Goal: Information Seeking & Learning: Compare options

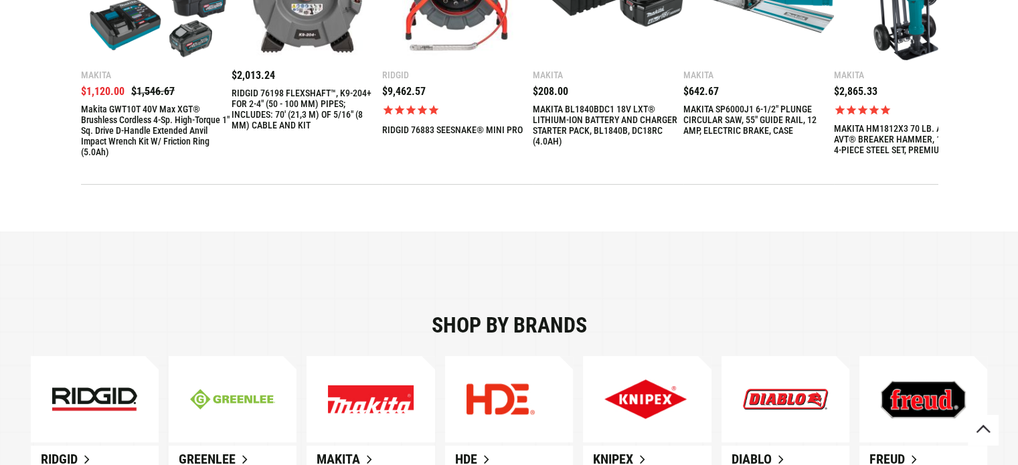
scroll to position [580, 0]
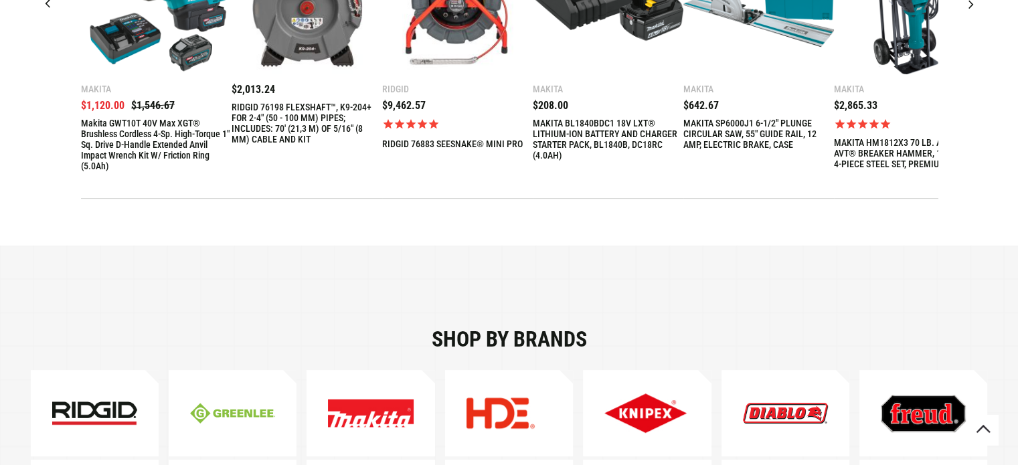
drag, startPoint x: 1004, startPoint y: 100, endPoint x: 1003, endPoint y: 74, distance: 26.1
click at [1003, 74] on div "SAME DAY SHIPPING Featured Makita $1,120.00" at bounding box center [509, 34] width 1018 height 330
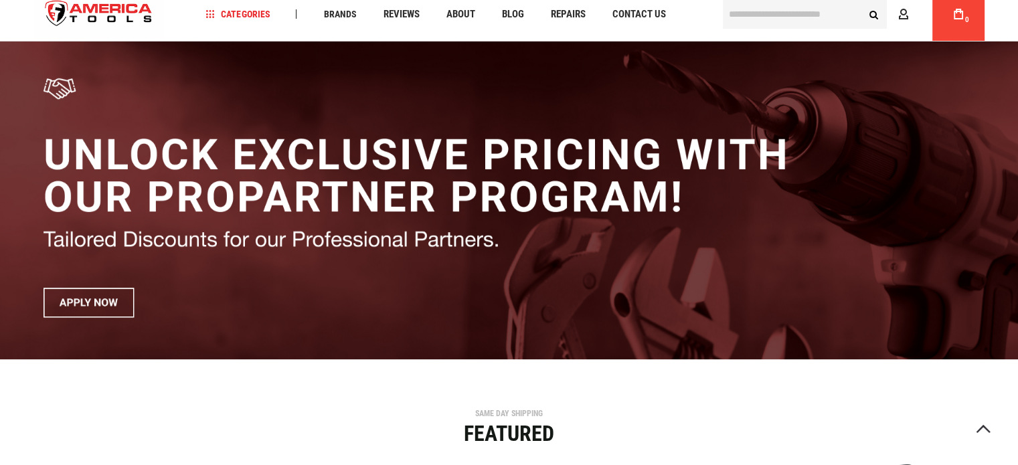
scroll to position [0, 0]
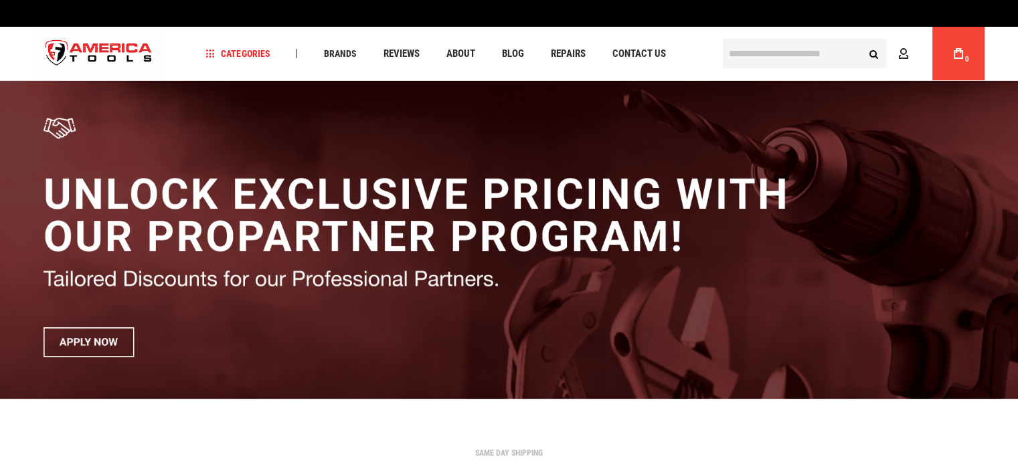
click at [779, 53] on input "text" at bounding box center [805, 53] width 164 height 29
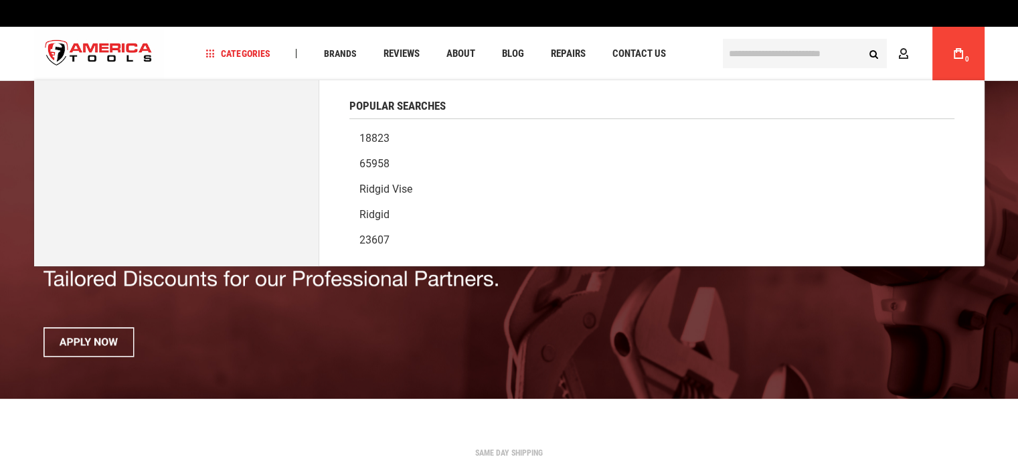
paste input "*******"
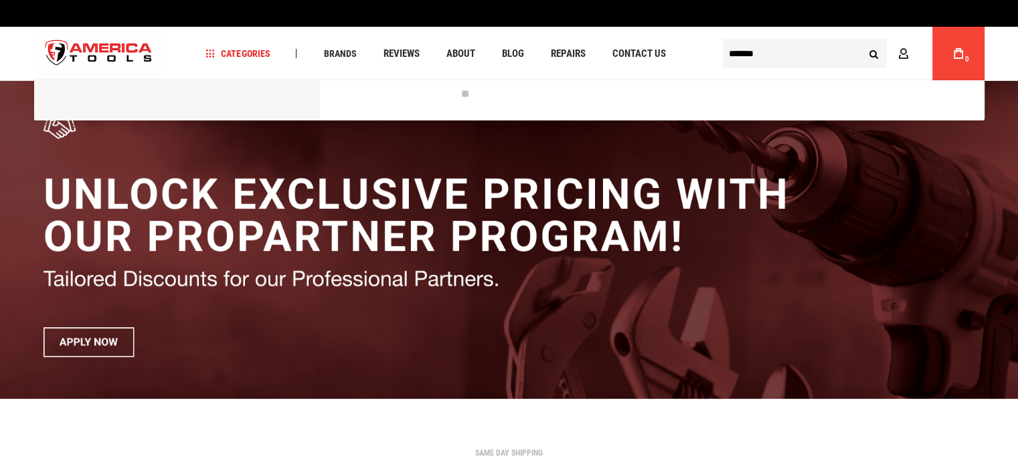
type input "*******"
click at [862, 41] on button "Search" at bounding box center [874, 53] width 25 height 25
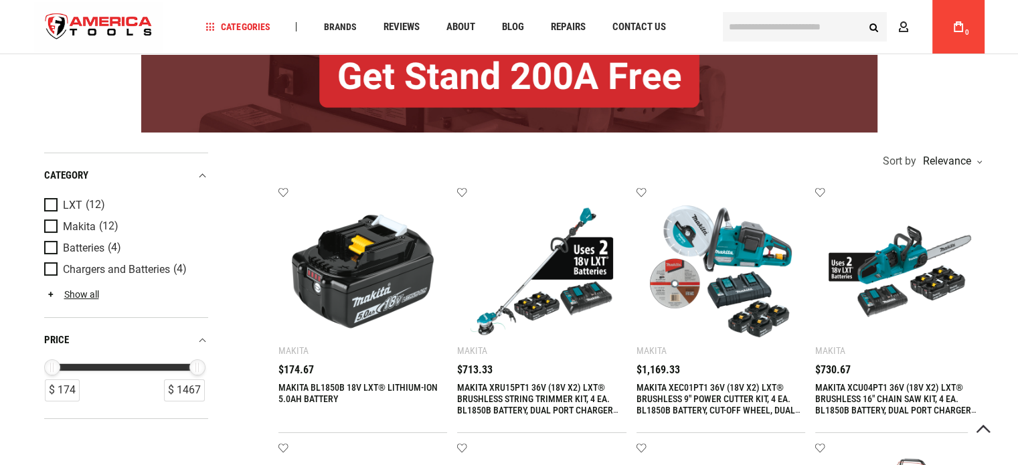
scroll to position [268, 0]
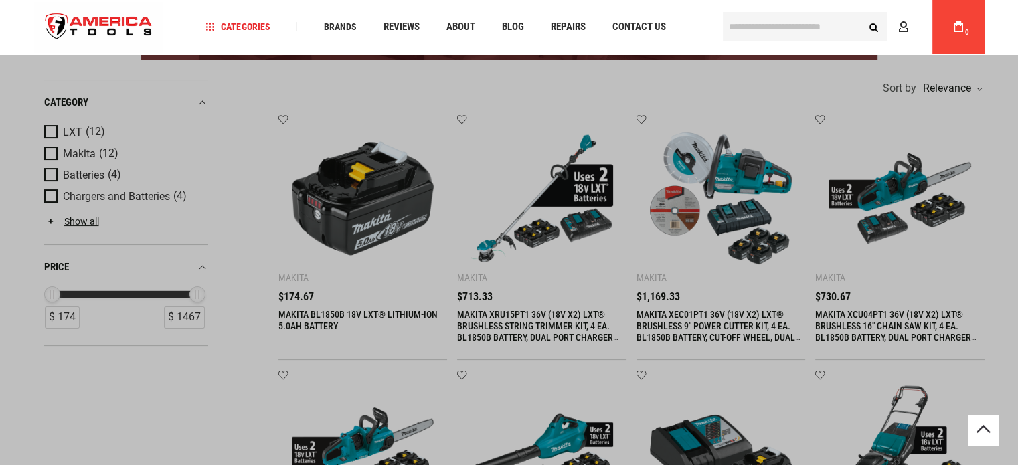
click at [769, 23] on input "text" at bounding box center [805, 26] width 164 height 29
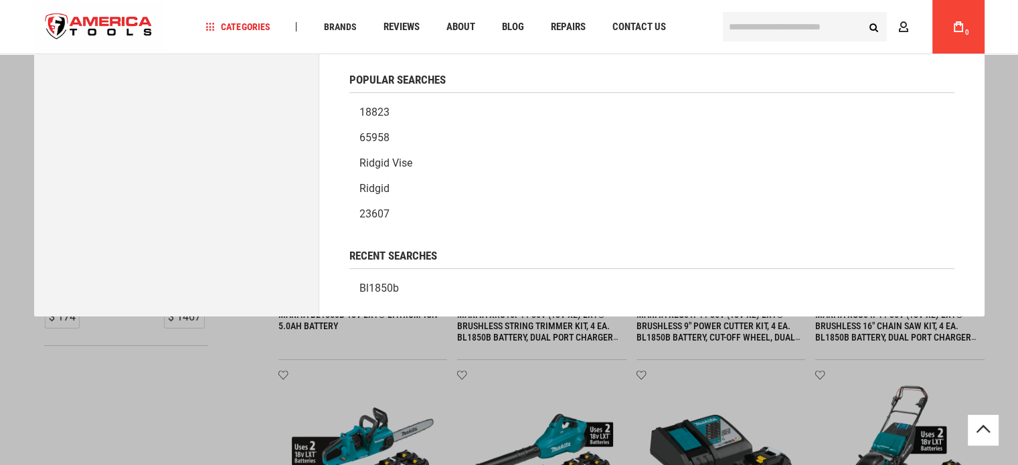
paste input "*******"
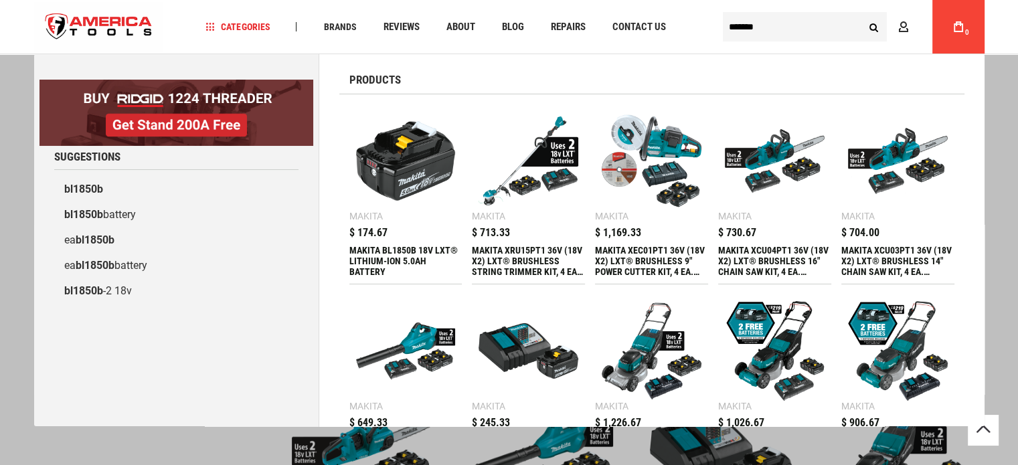
type input "*******"
click at [439, 254] on div "MAKITA BL1850B 18V LXT® LITHIUM-ION 5.0AH BATTERY" at bounding box center [405, 261] width 113 height 32
click at [399, 248] on div "MAKITA BL1850B 18V LXT® LITHIUM-ION 5.0AH BATTERY" at bounding box center [405, 261] width 113 height 32
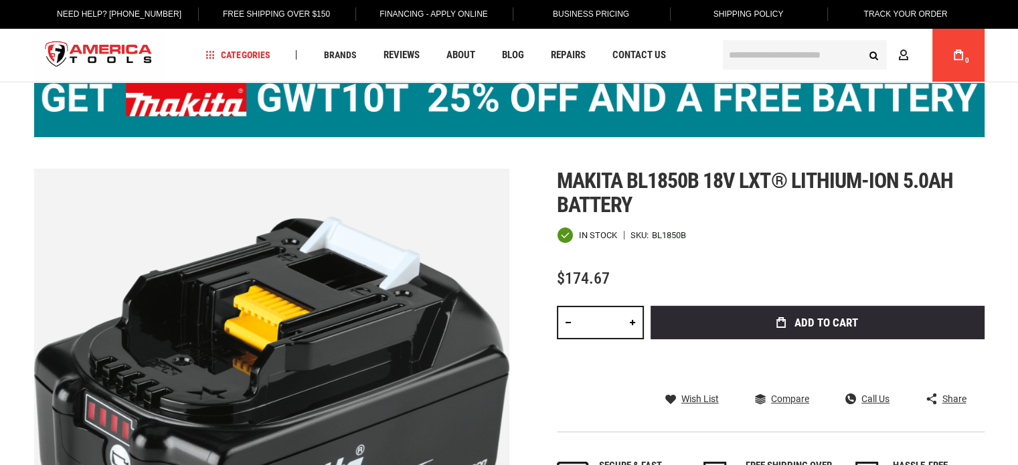
scroll to position [134, 0]
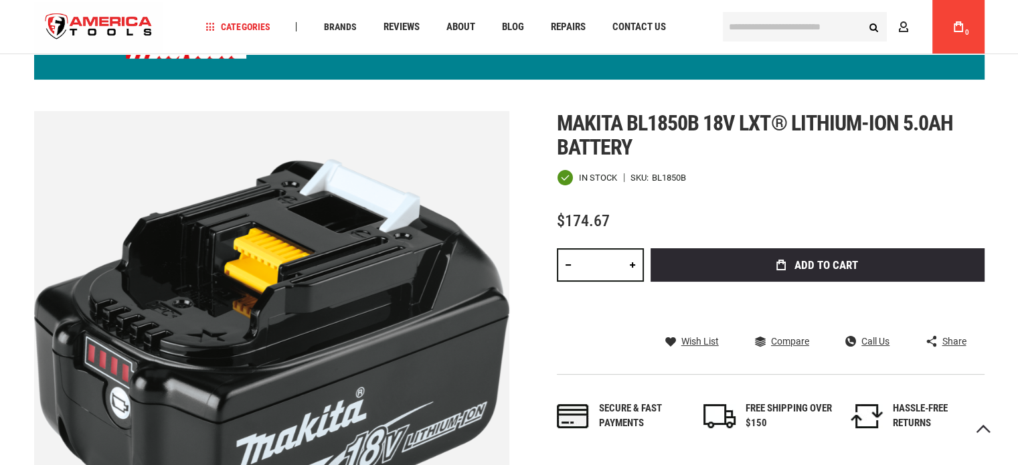
click at [671, 173] on div "BL1850B" at bounding box center [669, 177] width 34 height 9
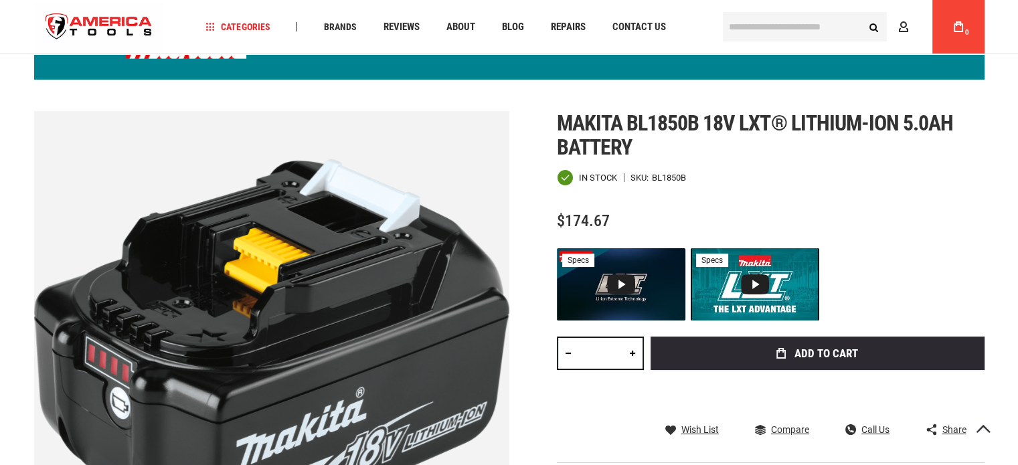
click at [592, 209] on div "Makita bl1850b 18v lxt® lithium-ion 5.0ah battery In stock SKU BL1850B $174.67 …" at bounding box center [771, 328] width 428 height 434
drag, startPoint x: 561, startPoint y: 216, endPoint x: 610, endPoint y: 213, distance: 49.0
click at [610, 213] on div "$174.67" at bounding box center [771, 221] width 428 height 17
click at [627, 211] on div "Makita bl1850b 18v lxt® lithium-ion 5.0ah battery In stock SKU BL1850B $174.67 …" at bounding box center [771, 328] width 428 height 434
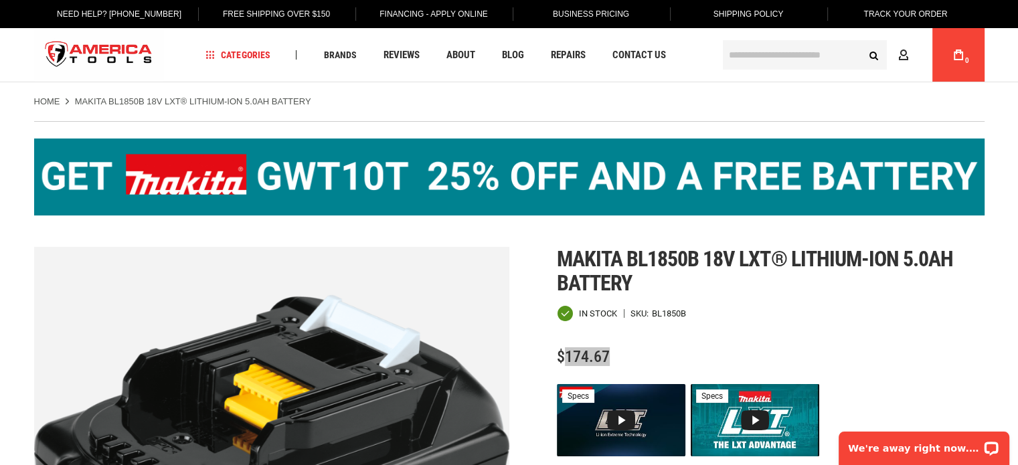
scroll to position [0, 0]
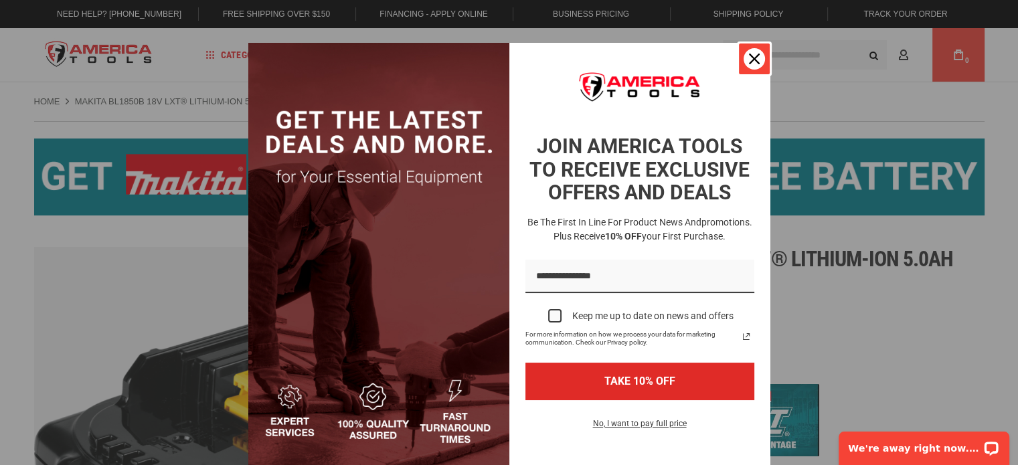
click at [750, 66] on div "Close" at bounding box center [754, 58] width 21 height 21
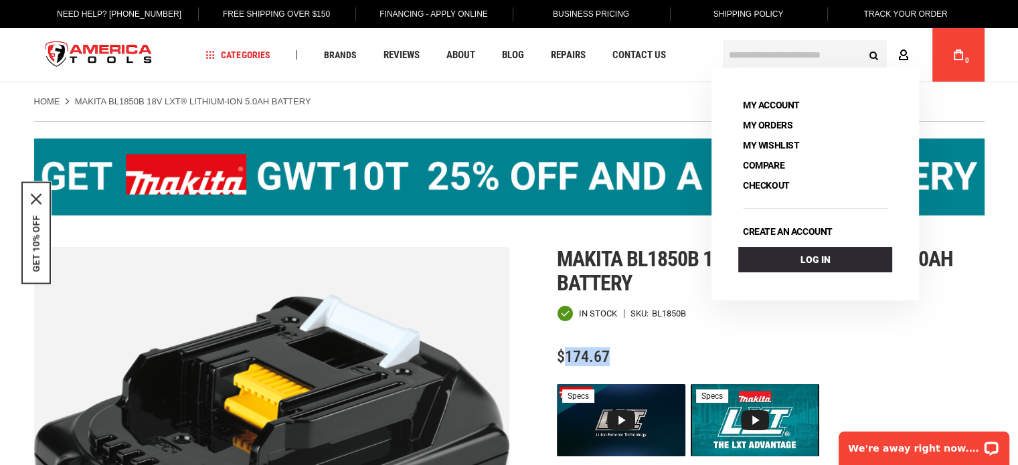
click at [901, 53] on icon at bounding box center [903, 56] width 11 height 13
click at [775, 108] on link "My Account" at bounding box center [771, 105] width 66 height 19
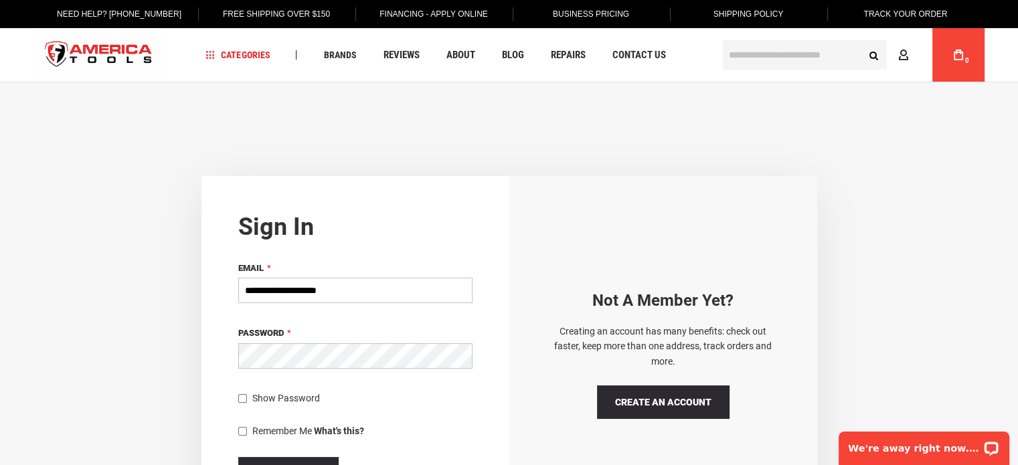
paste input "**********"
type input "**********"
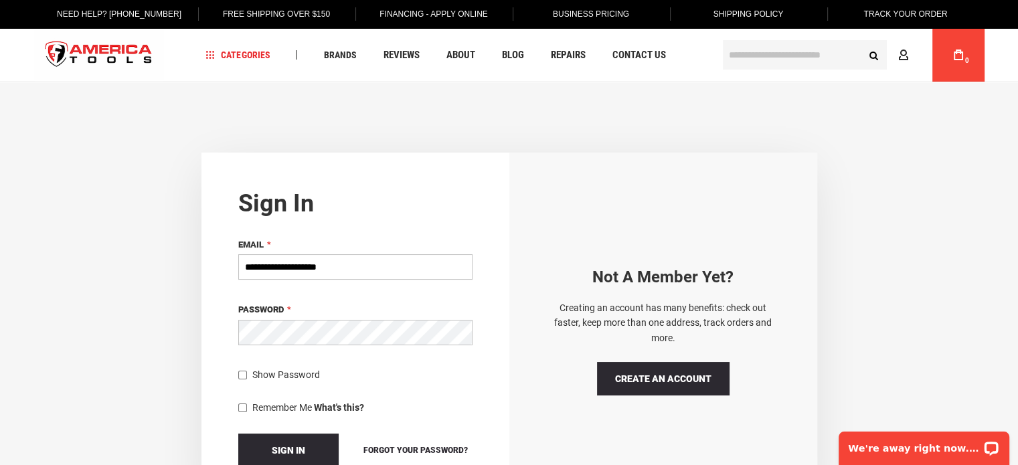
scroll to position [201, 0]
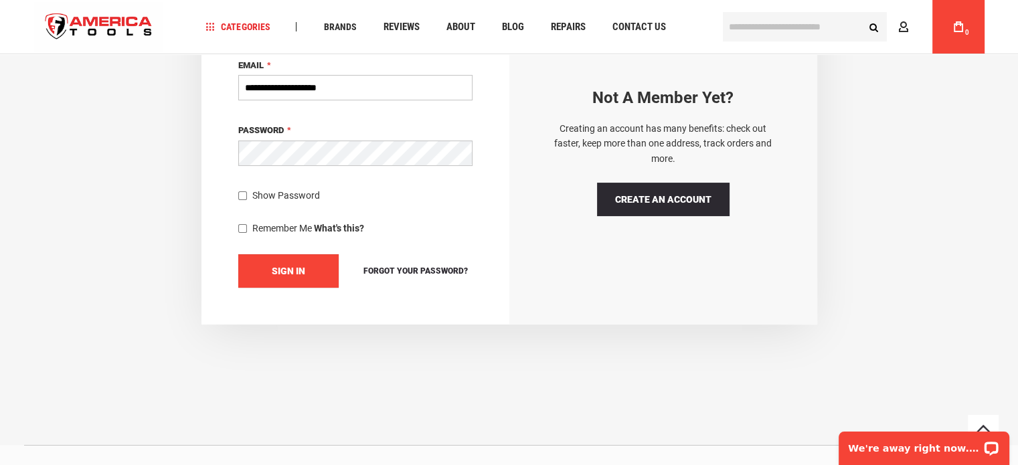
click at [308, 270] on button "Sign In" at bounding box center [288, 270] width 100 height 33
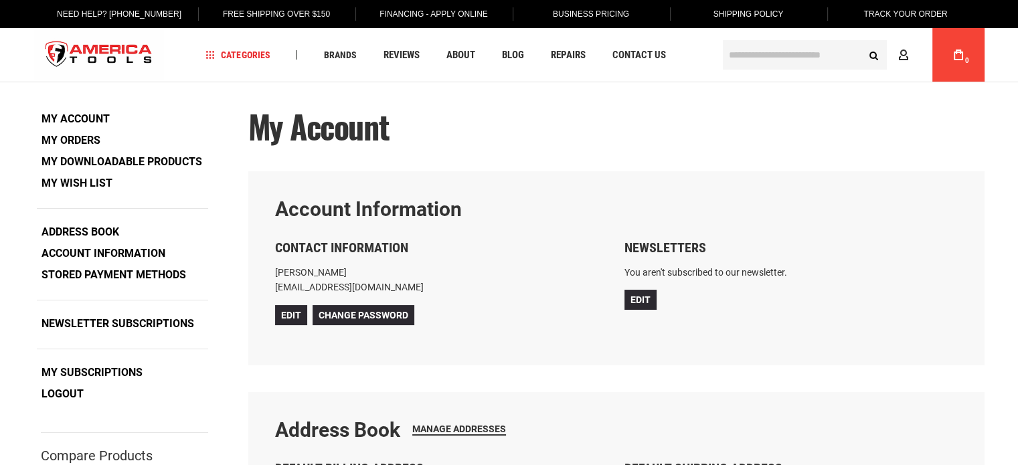
type input "**********"
click at [94, 162] on link "My Downloadable Products" at bounding box center [122, 162] width 170 height 20
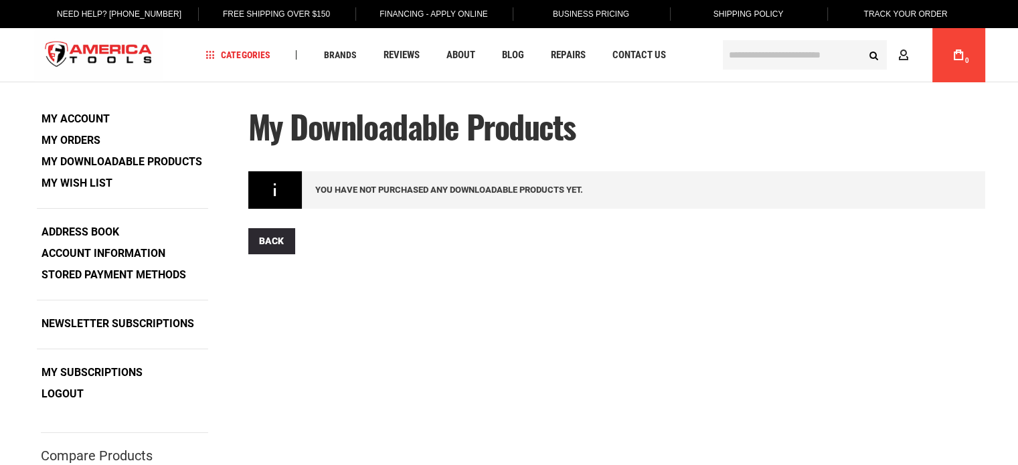
type input "**********"
click at [370, 189] on span "You have not purchased any downloadable products yet." at bounding box center [449, 190] width 268 height 10
click at [279, 189] on div "You have not purchased any downloadable products yet." at bounding box center [616, 189] width 736 height 37
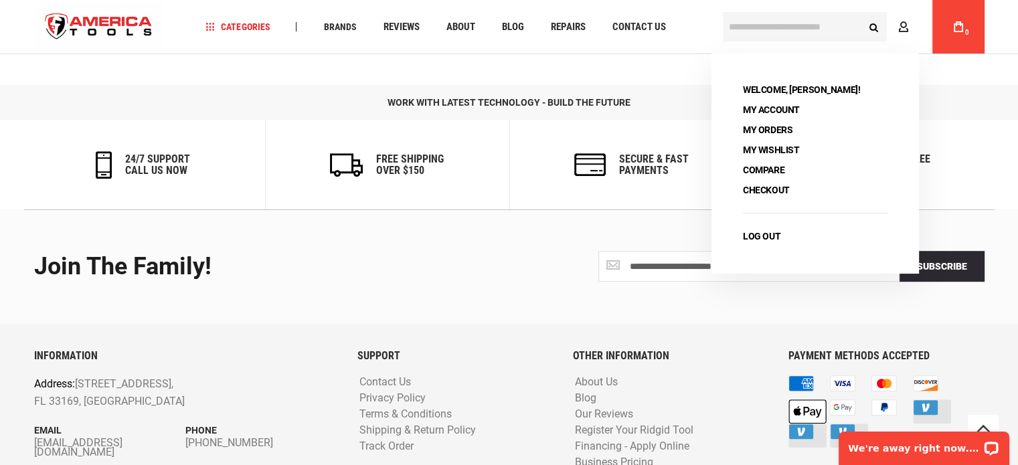
scroll to position [596, 0]
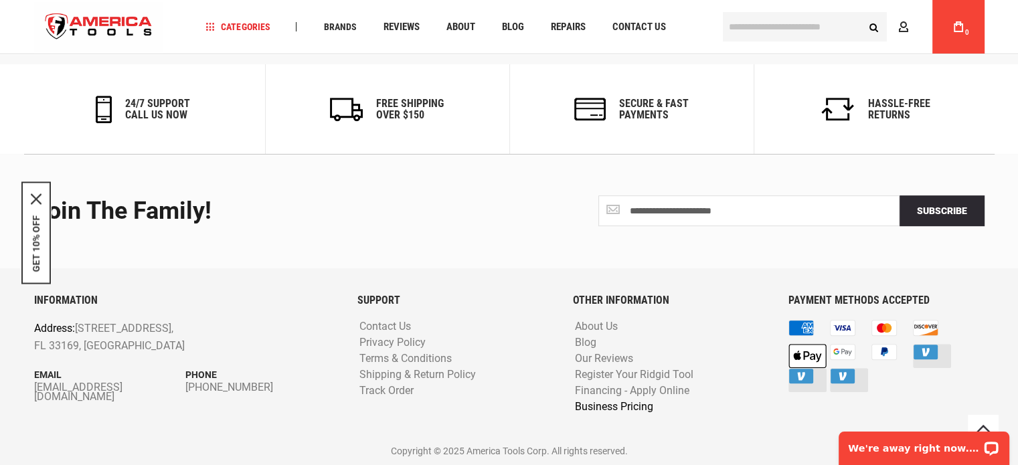
click at [629, 403] on link "Business Pricing" at bounding box center [614, 407] width 85 height 13
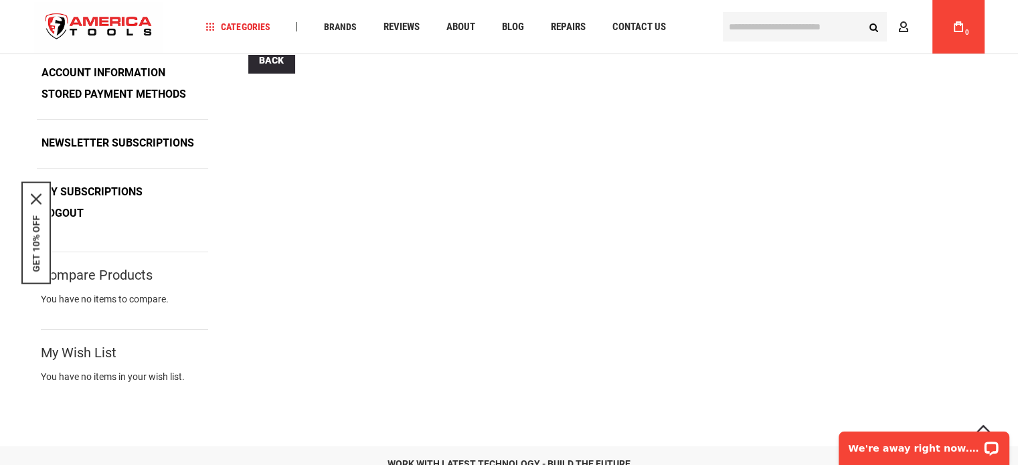
scroll to position [0, 0]
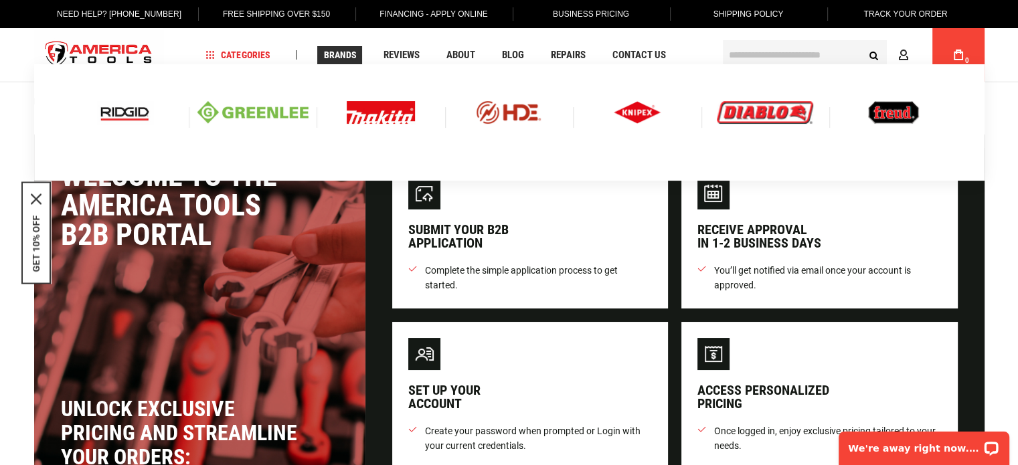
type input "**********"
click at [341, 56] on span "Brands" at bounding box center [339, 54] width 33 height 9
click at [791, 118] on img at bounding box center [765, 112] width 96 height 23
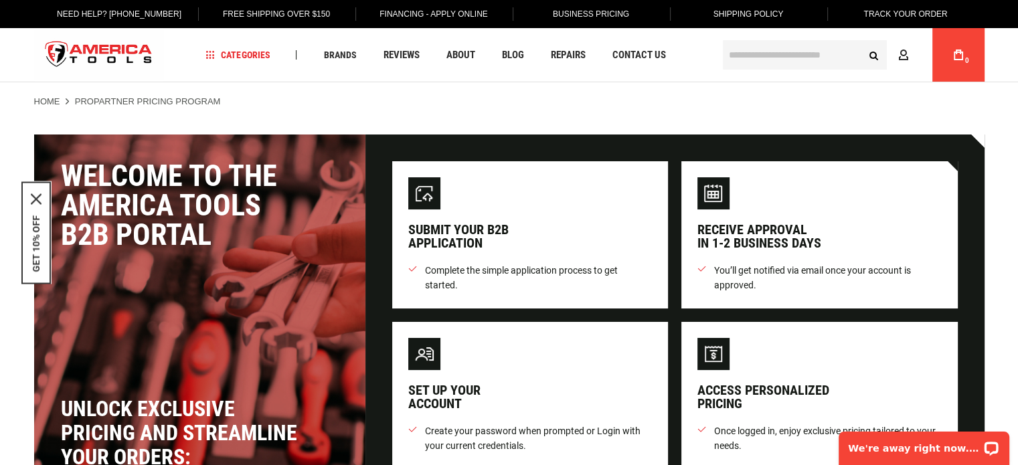
click at [767, 56] on input "text" at bounding box center [805, 54] width 164 height 29
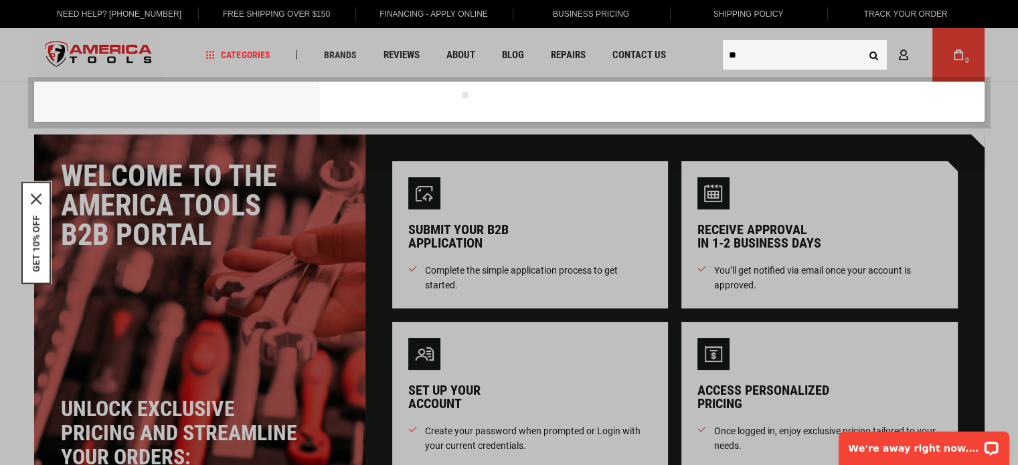
type input "*"
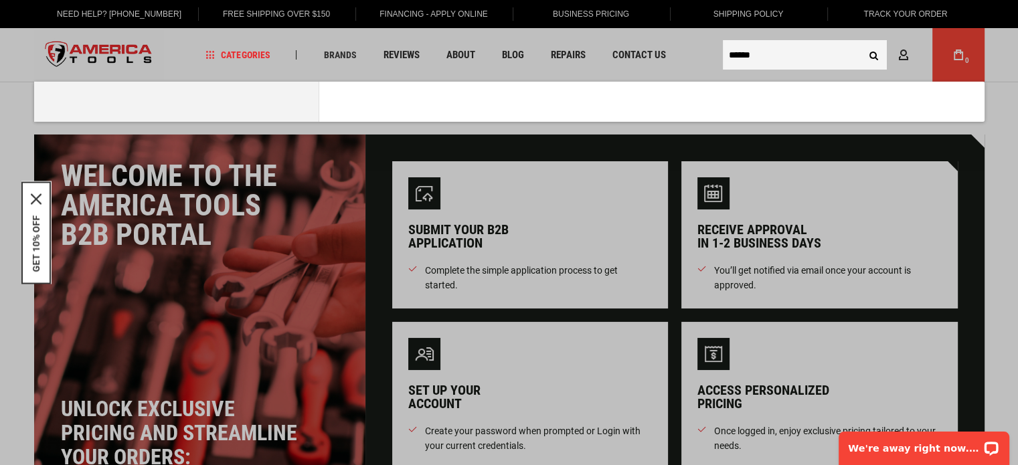
type input "******"
click at [862, 42] on button "Search" at bounding box center [874, 54] width 25 height 25
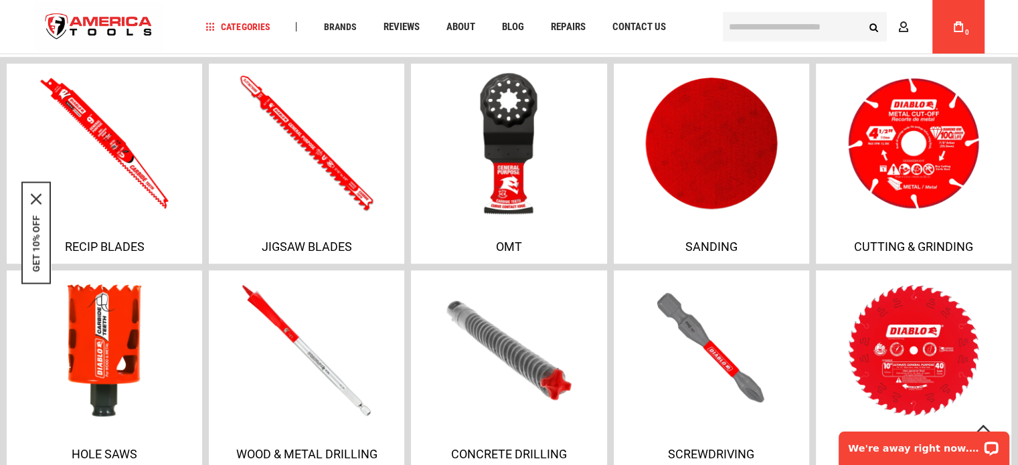
scroll to position [908, 0]
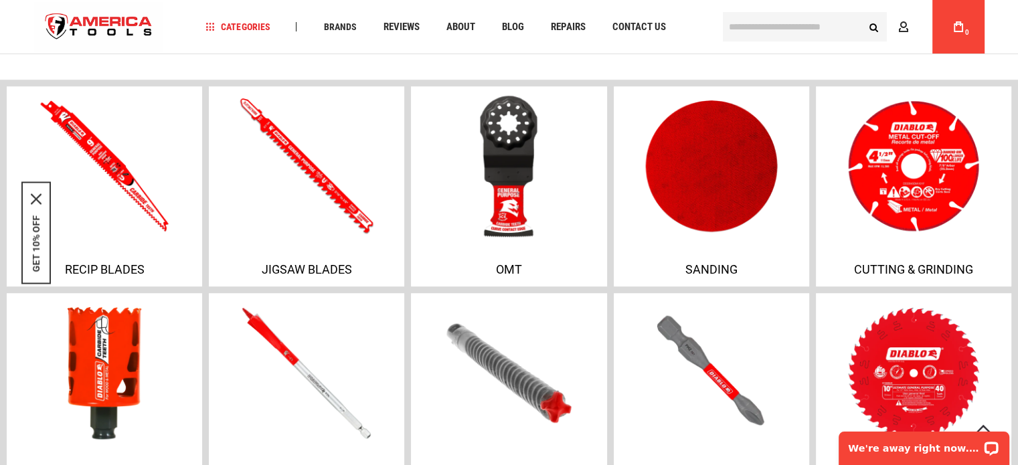
type input "**********"
click at [470, 189] on img at bounding box center [509, 165] width 204 height 151
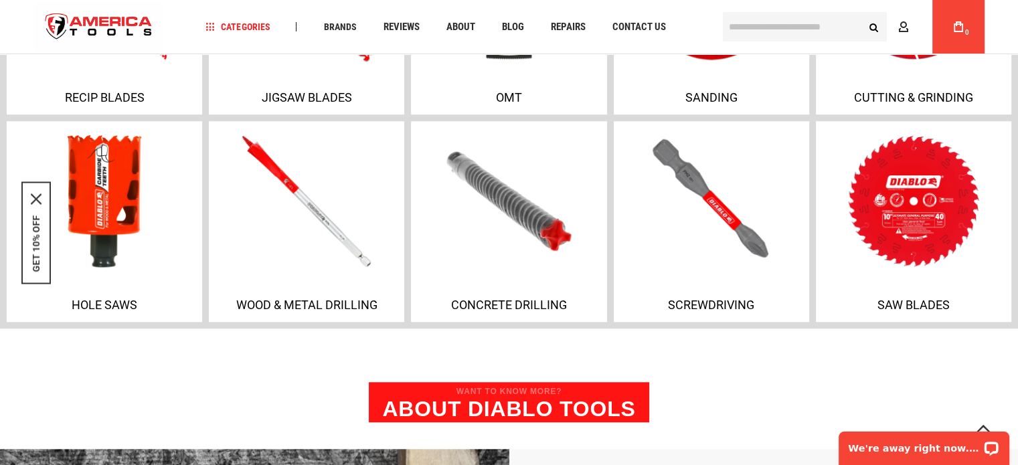
scroll to position [1109, 0]
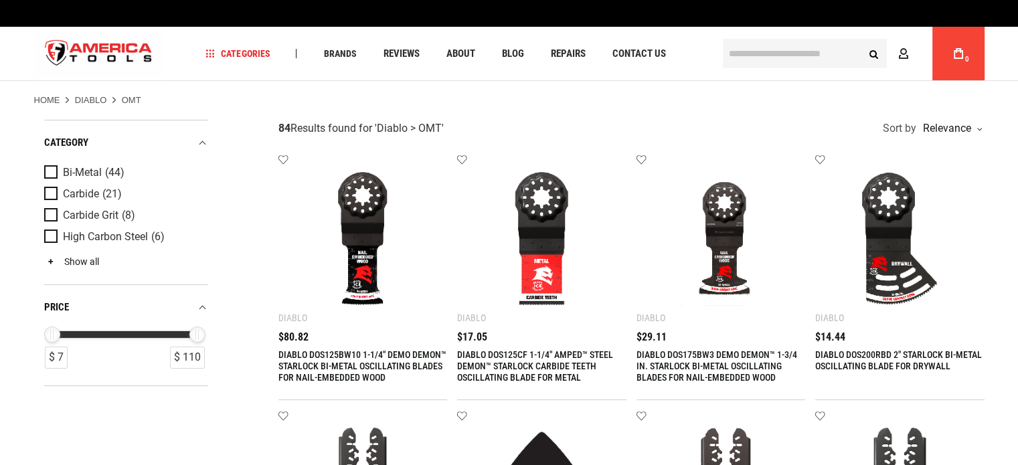
click at [54, 263] on link "Show all" at bounding box center [71, 261] width 55 height 11
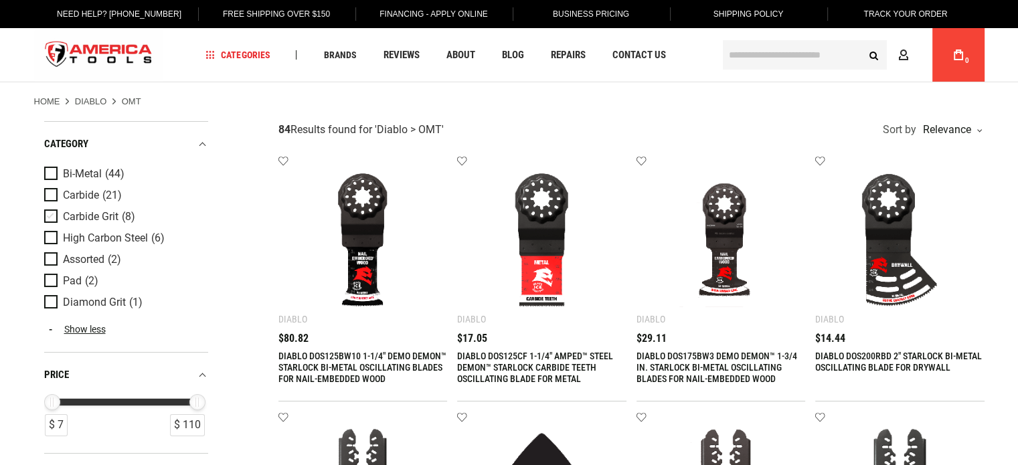
type input "**********"
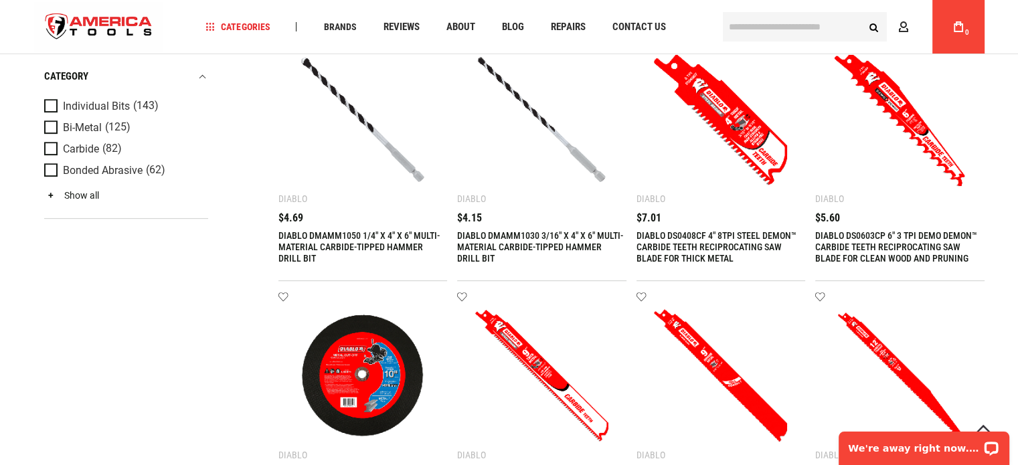
type input "**********"
click at [78, 191] on link "Show all" at bounding box center [71, 195] width 55 height 11
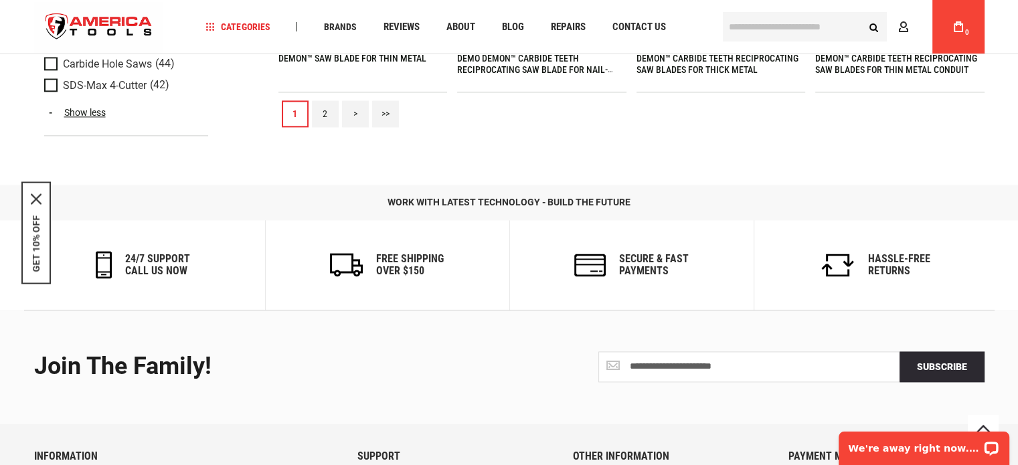
scroll to position [1703, 0]
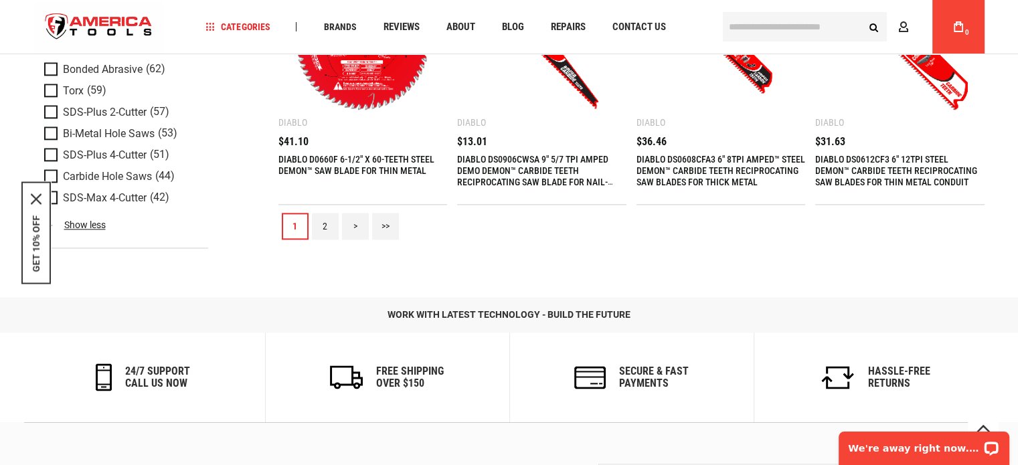
click at [86, 225] on link "Show less" at bounding box center [126, 224] width 164 height 12
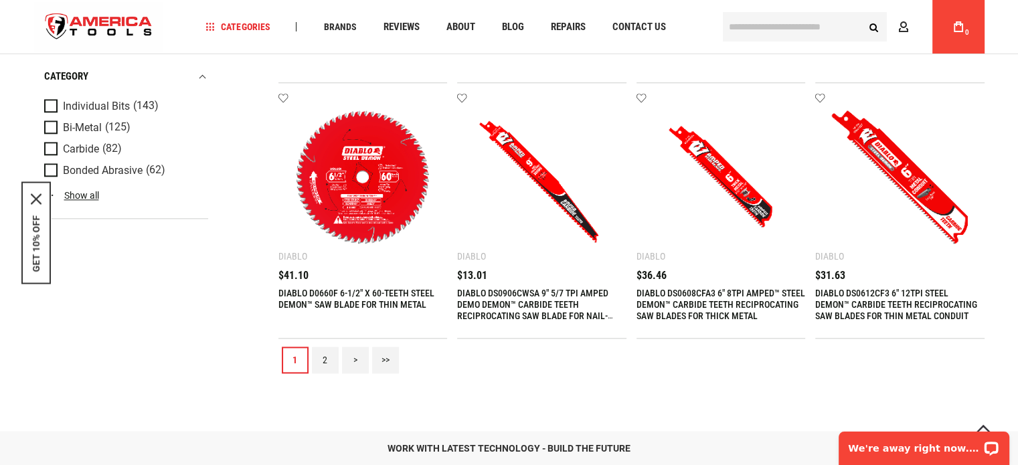
scroll to position [1435, 0]
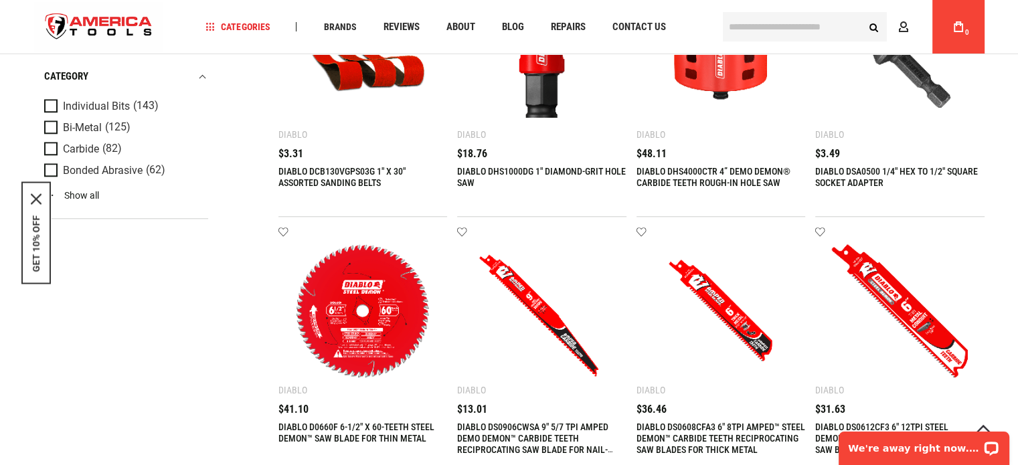
click at [91, 195] on link "Show all" at bounding box center [71, 195] width 55 height 11
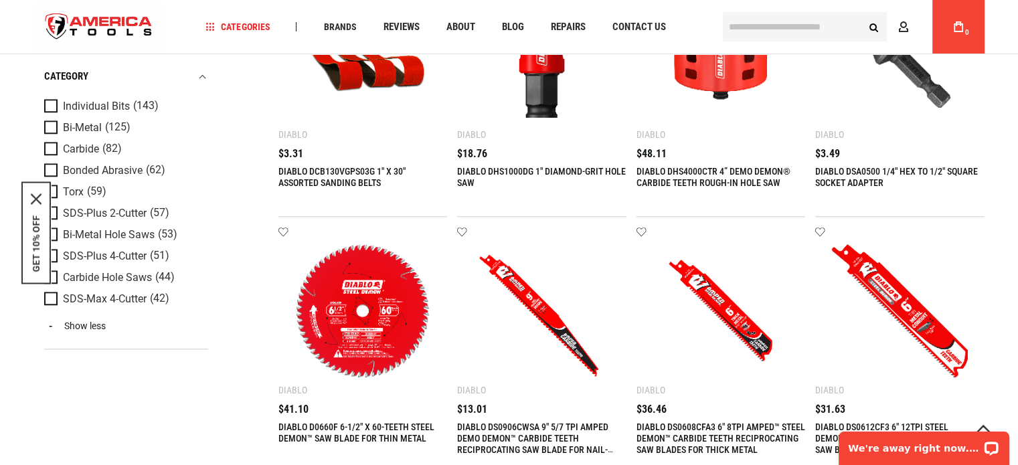
click at [86, 329] on link "Show less" at bounding box center [126, 326] width 164 height 12
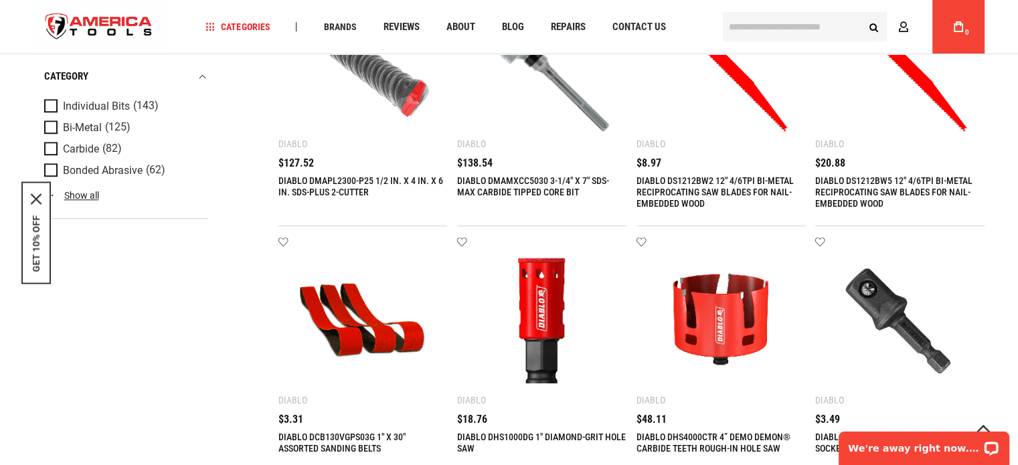
scroll to position [1168, 0]
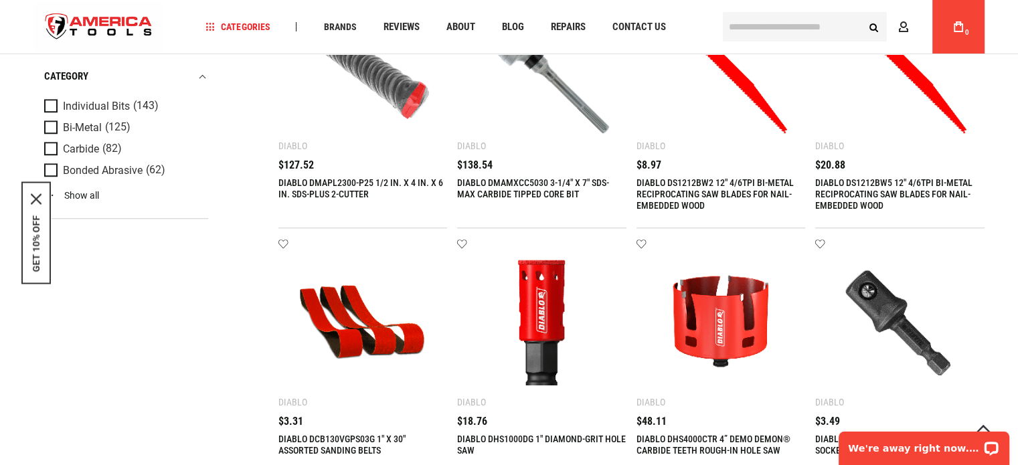
click at [91, 191] on link "Show all" at bounding box center [71, 195] width 55 height 11
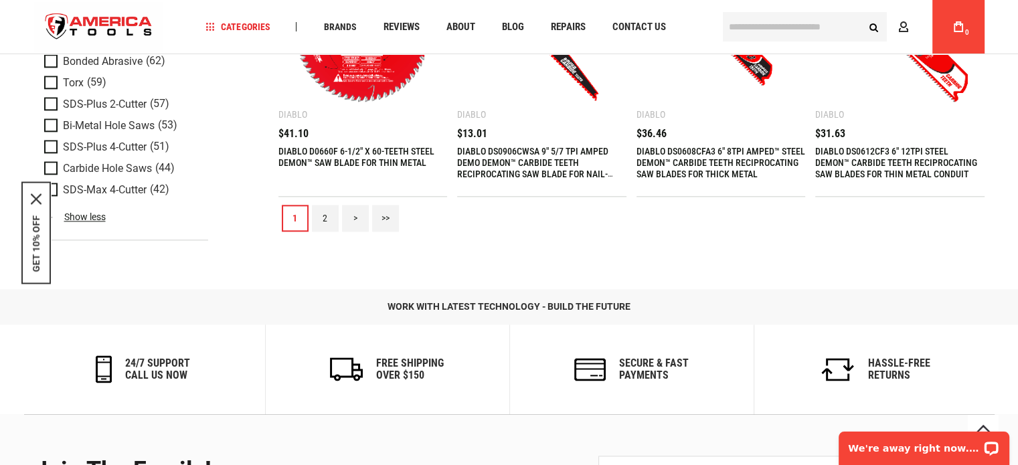
scroll to position [1703, 0]
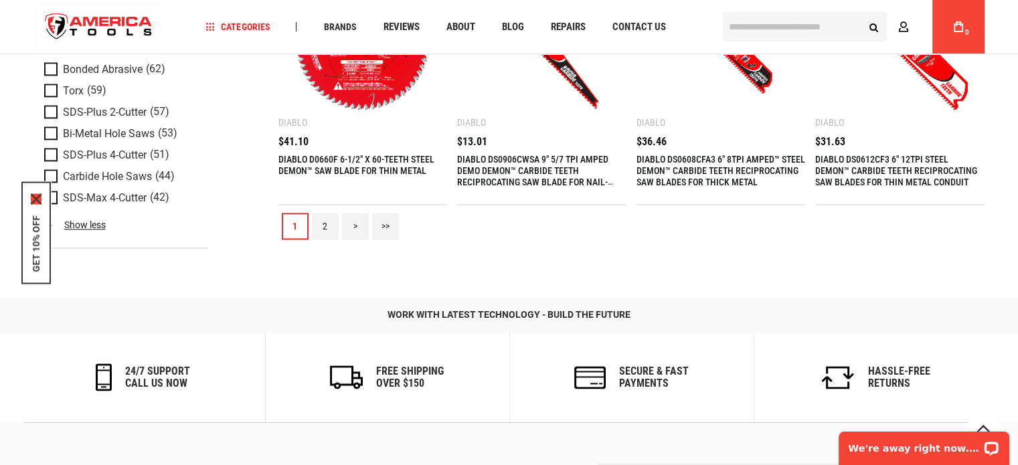
click at [35, 197] on icon "close icon" at bounding box center [36, 198] width 11 height 11
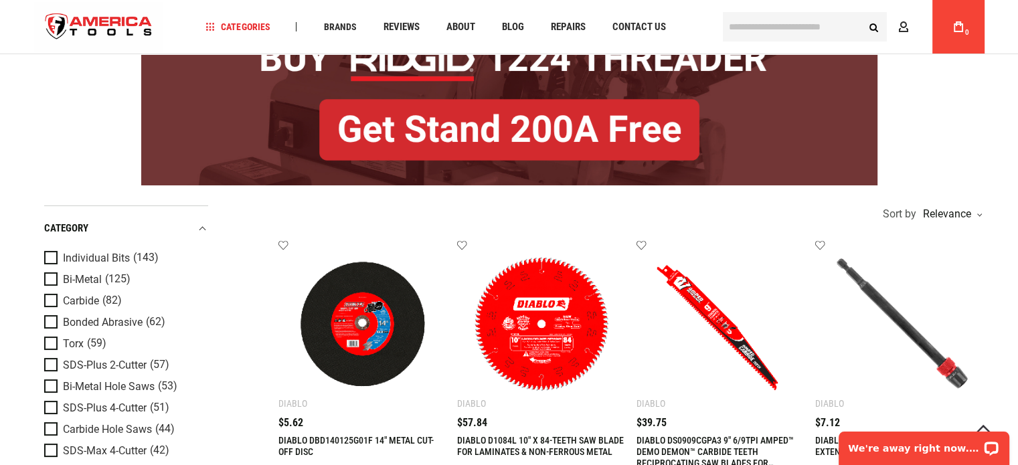
scroll to position [0, 0]
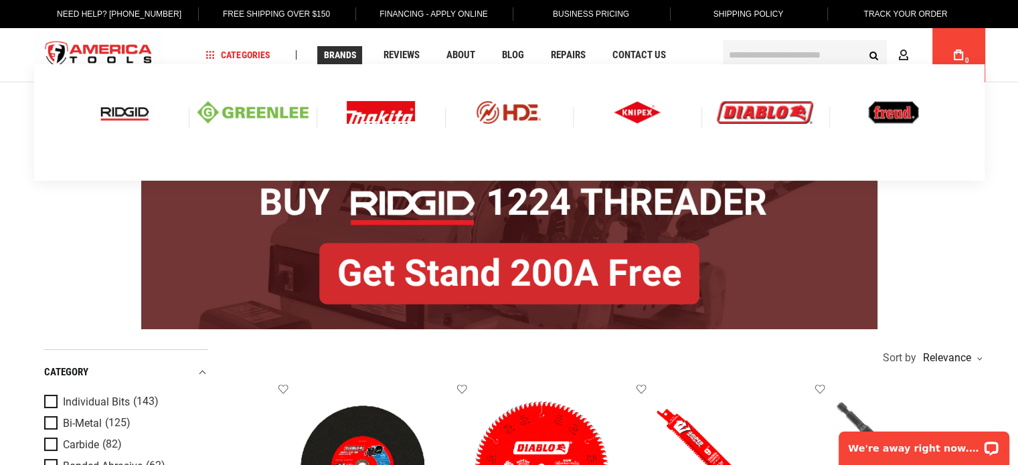
click at [732, 112] on img at bounding box center [765, 112] width 96 height 23
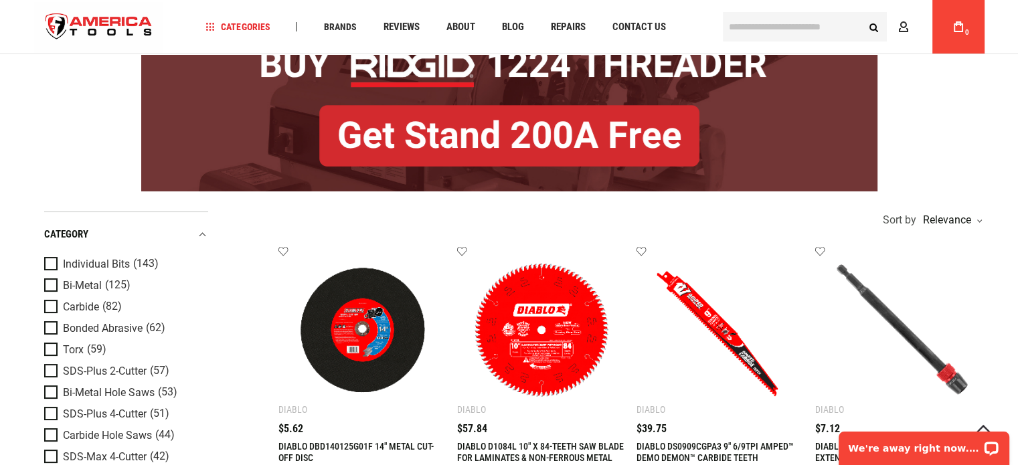
scroll to position [134, 0]
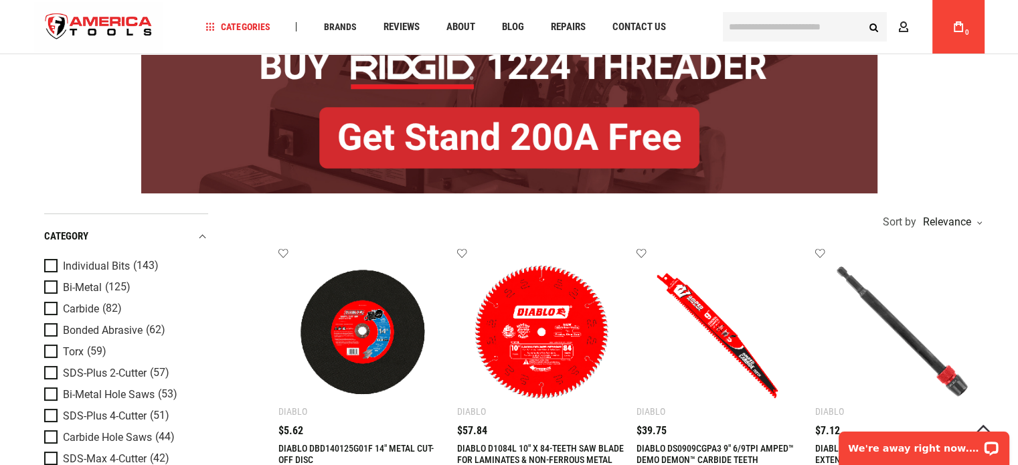
click at [818, 92] on img at bounding box center [509, 104] width 736 height 177
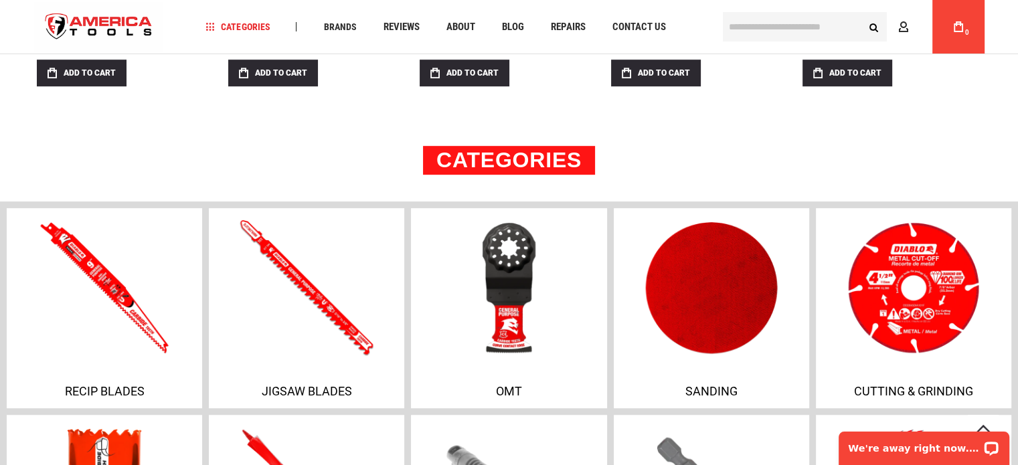
scroll to position [910, 0]
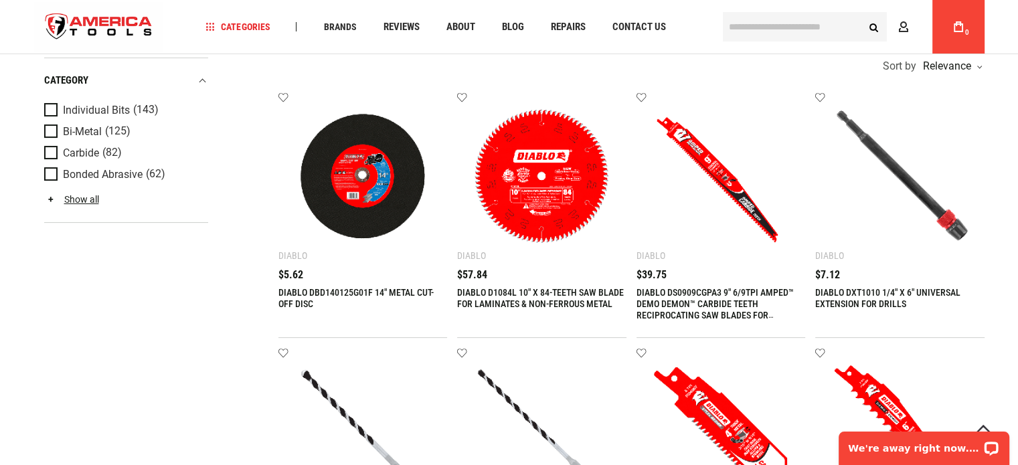
scroll to position [201, 0]
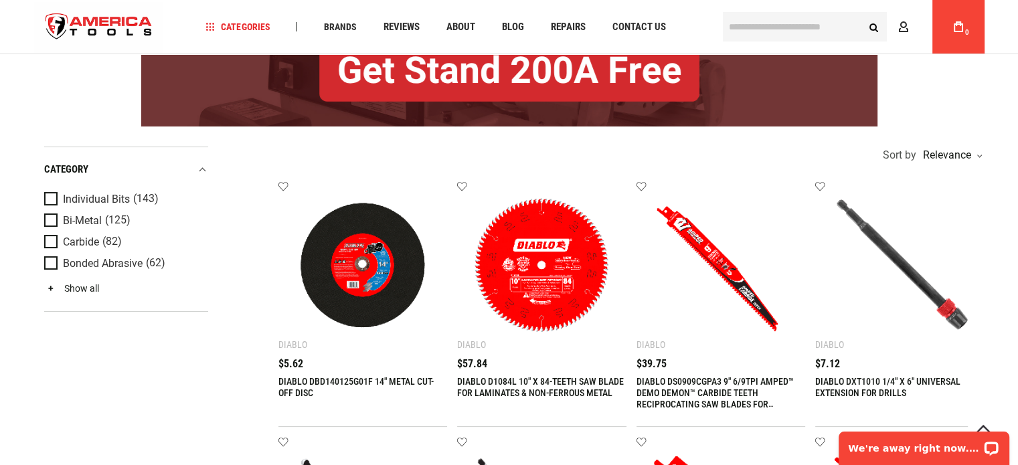
type input "**********"
click at [85, 287] on link "Show all" at bounding box center [71, 288] width 55 height 11
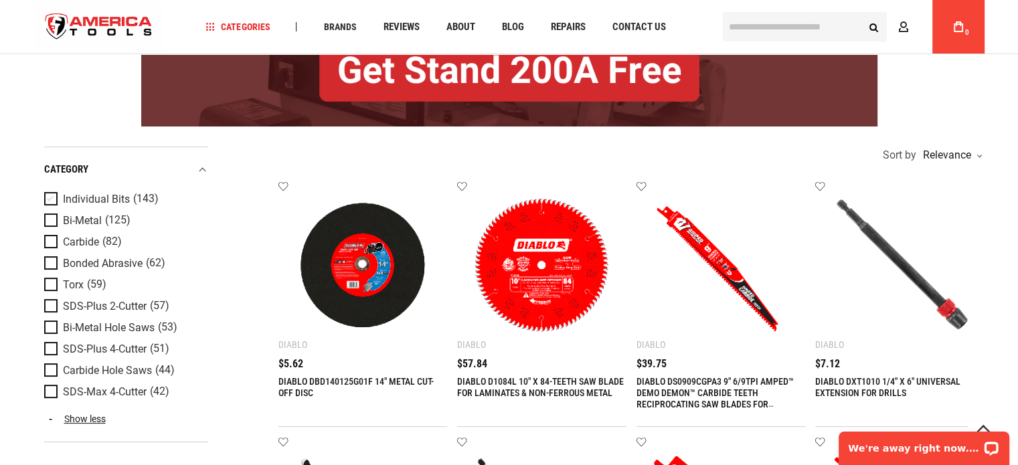
click at [56, 197] on span "Product Filters" at bounding box center [53, 199] width 19 height 15
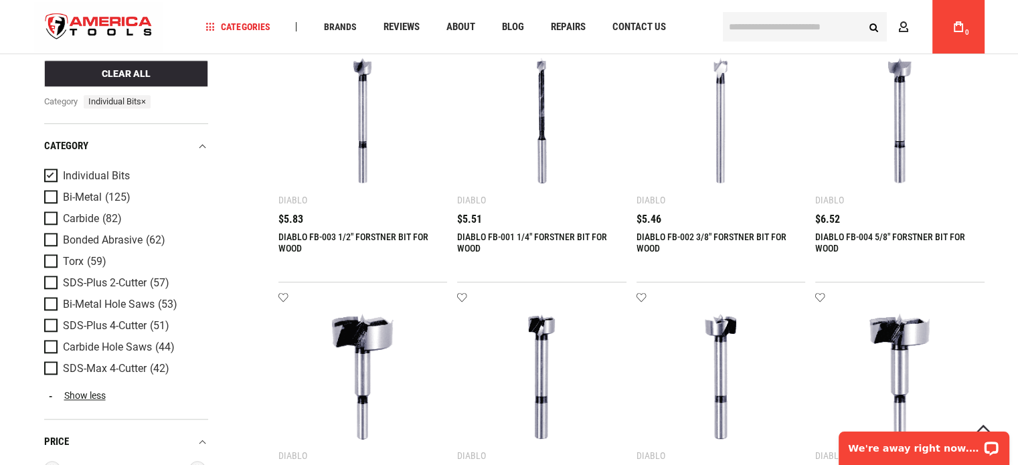
scroll to position [1368, 0]
click at [48, 193] on span "Product Filters" at bounding box center [53, 198] width 19 height 15
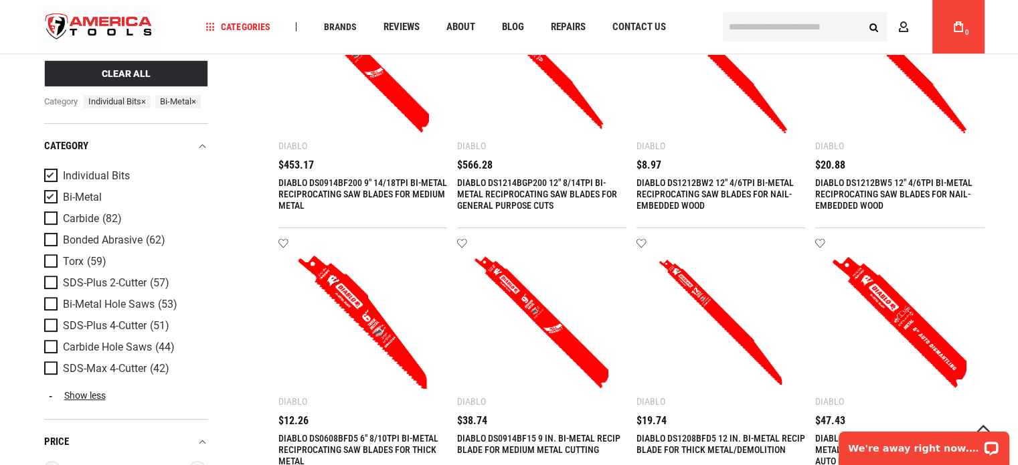
scroll to position [402, 0]
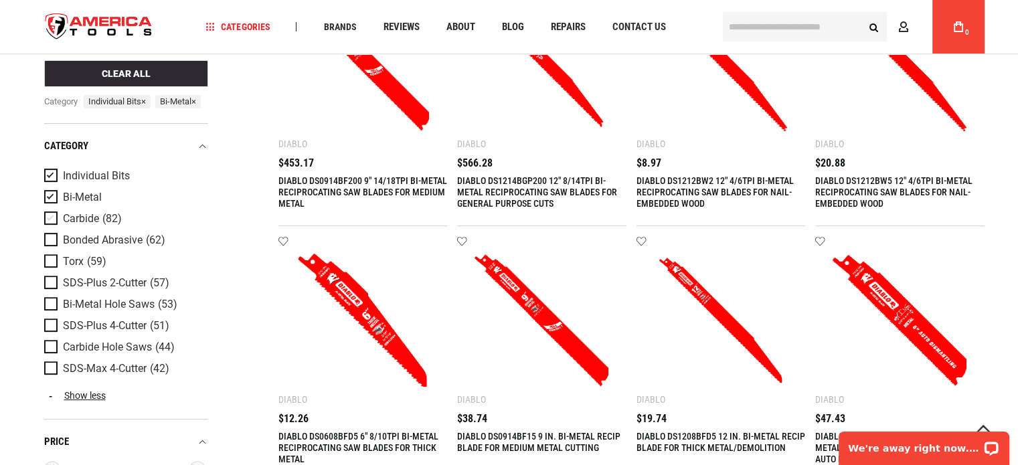
click at [48, 227] on span "Product Filters" at bounding box center [53, 219] width 19 height 15
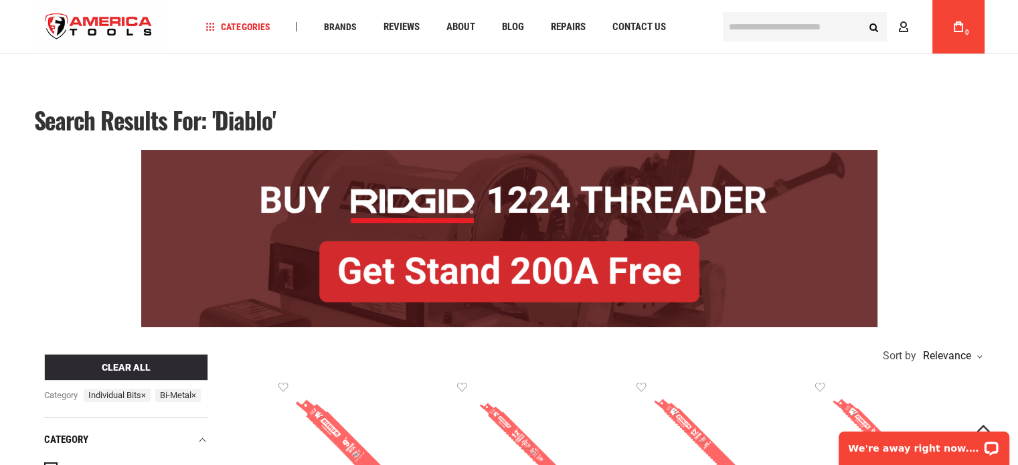
scroll to position [335, 0]
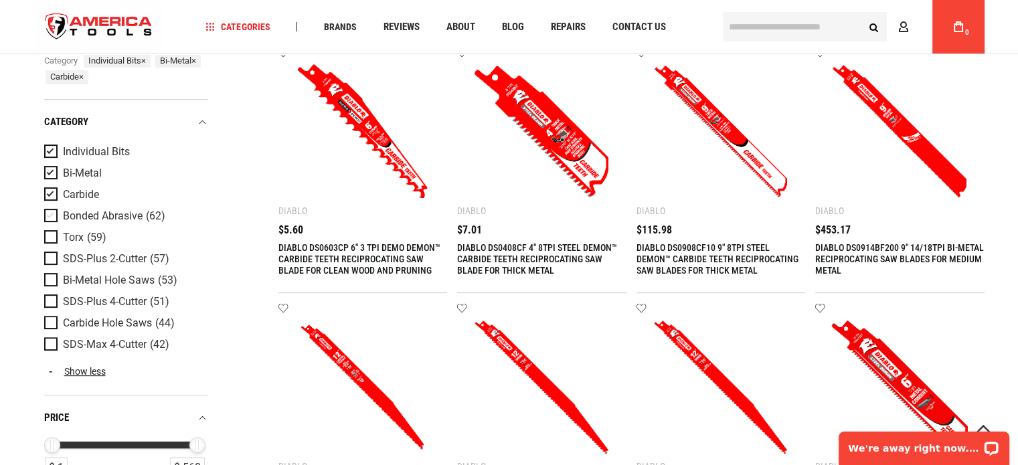
click at [47, 216] on span "Product Filters" at bounding box center [53, 216] width 19 height 15
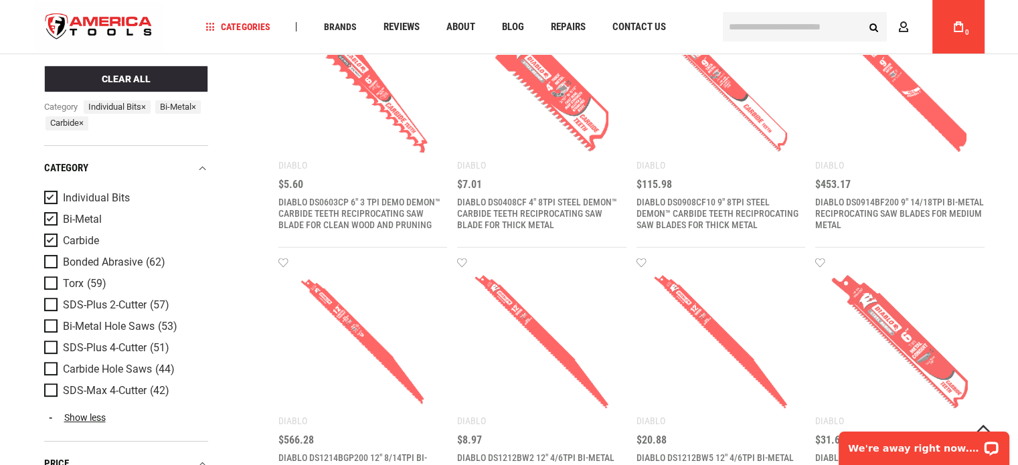
scroll to position [402, 0]
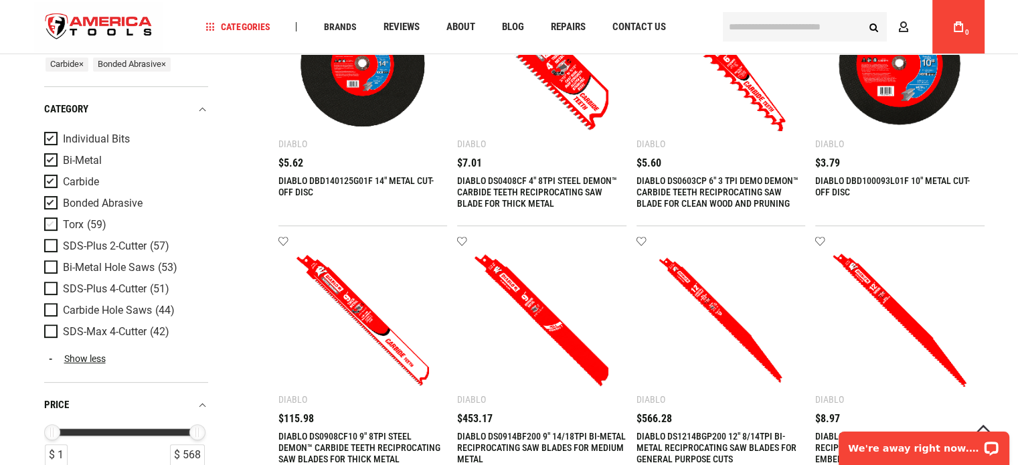
click at [49, 233] on span "Product Filters" at bounding box center [53, 225] width 19 height 15
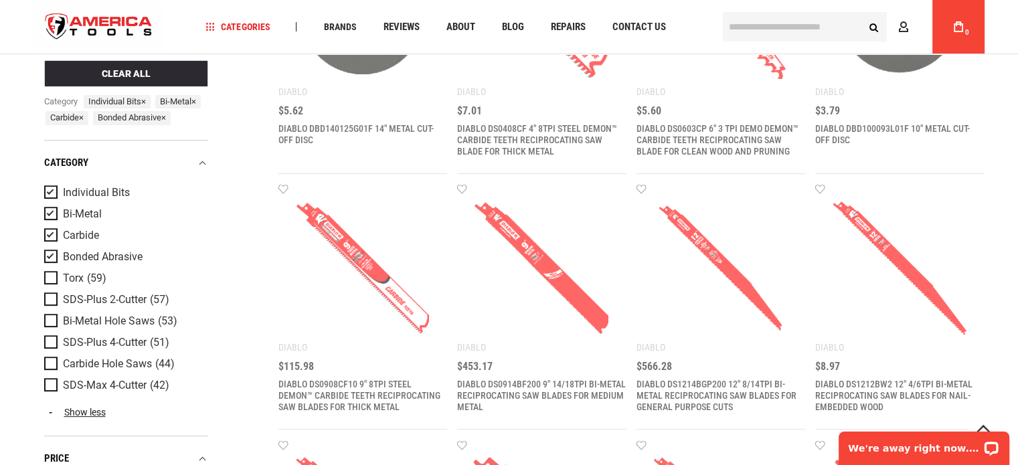
scroll to position [526, 0]
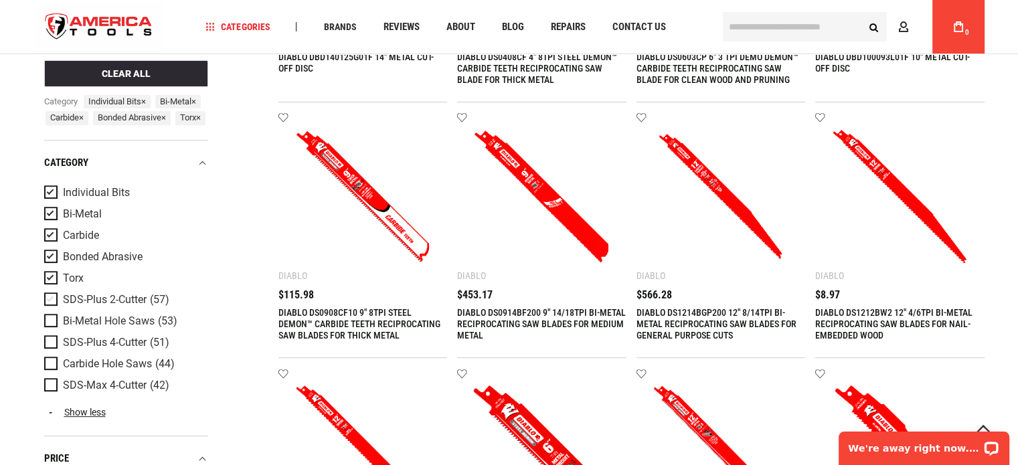
click at [48, 308] on span "Product Filters" at bounding box center [53, 300] width 19 height 15
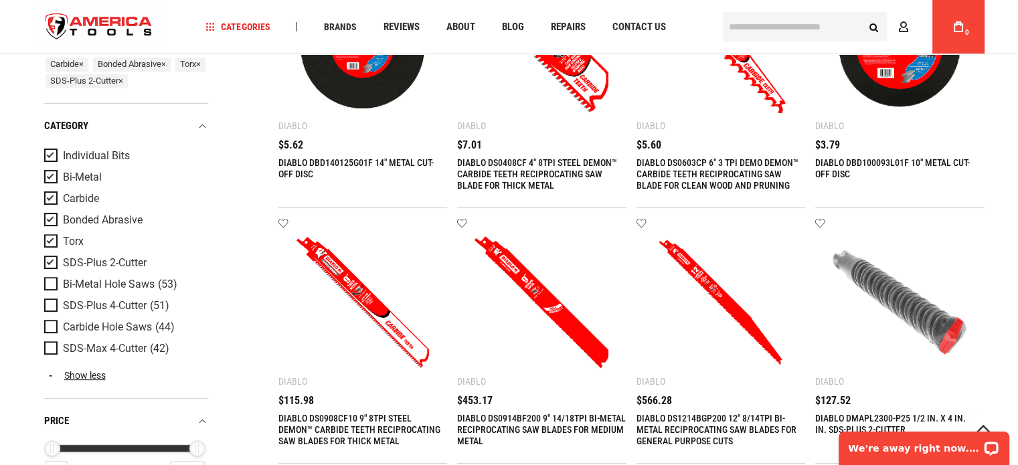
scroll to position [529, 0]
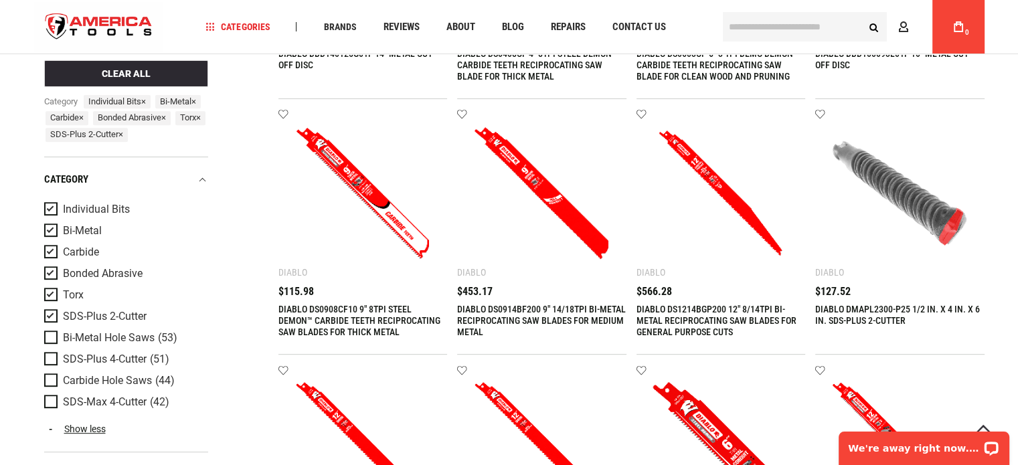
click at [44, 346] on span "Product Filters" at bounding box center [53, 338] width 19 height 15
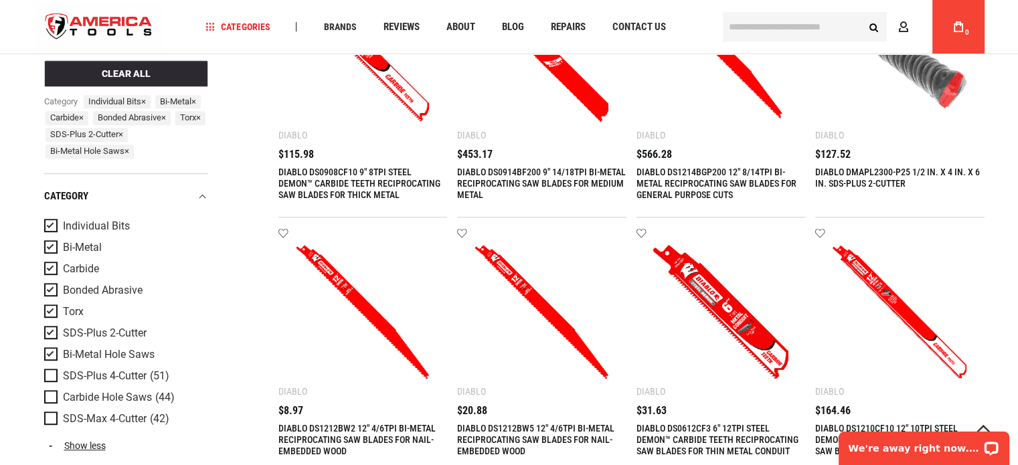
scroll to position [669, 0]
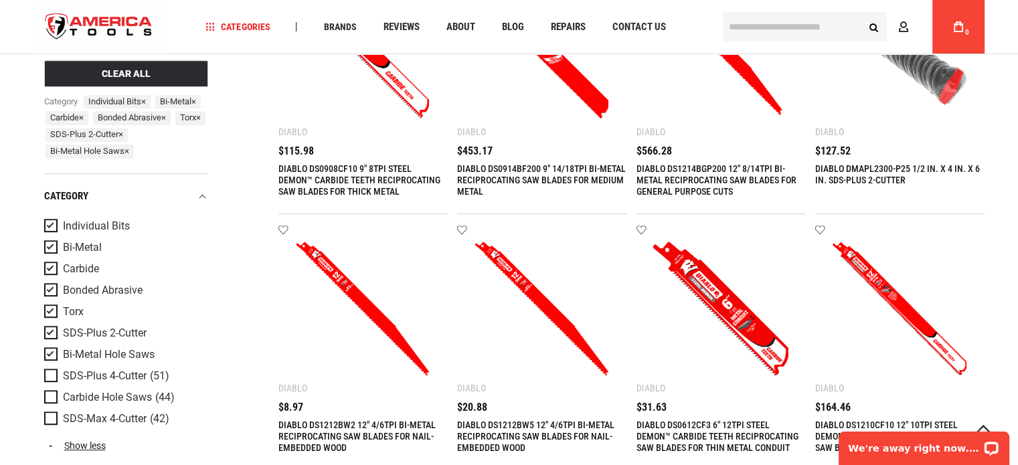
click at [50, 384] on span "Product Filters" at bounding box center [53, 377] width 19 height 15
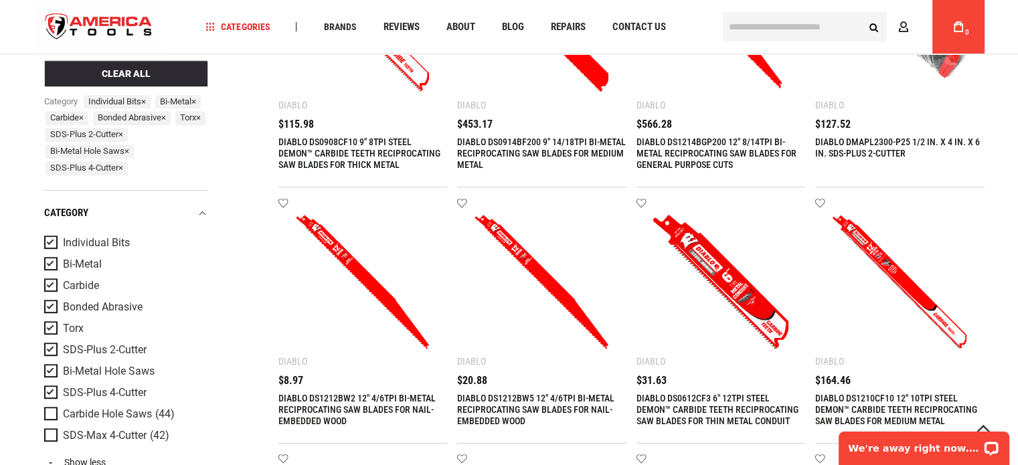
scroll to position [846, 0]
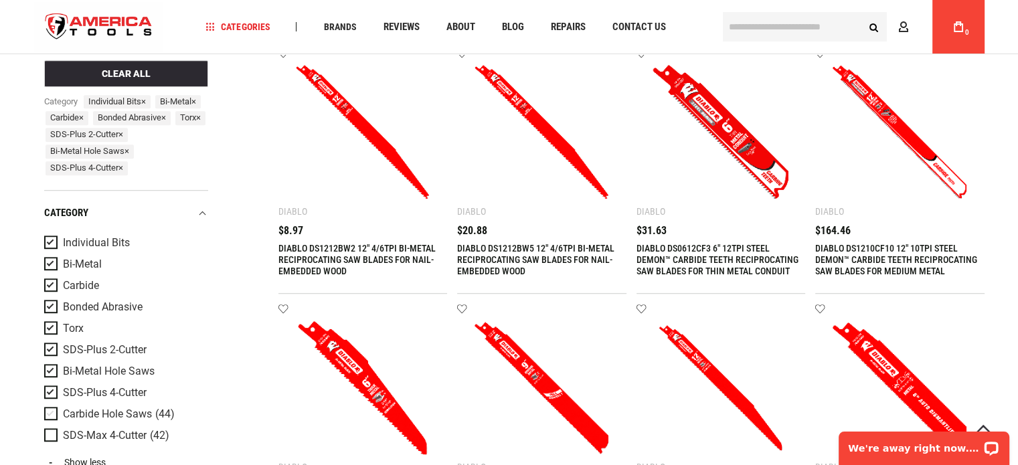
click at [54, 422] on span "Product Filters" at bounding box center [53, 415] width 19 height 15
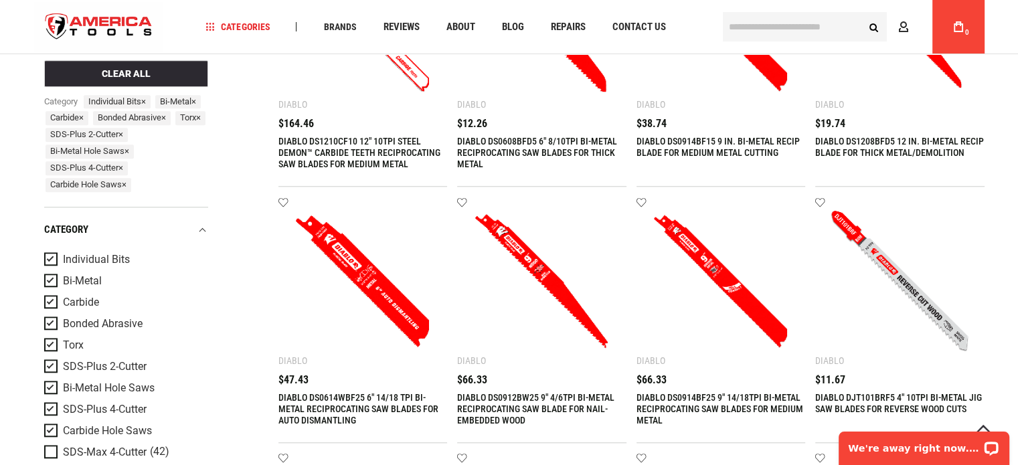
scroll to position [1544, 0]
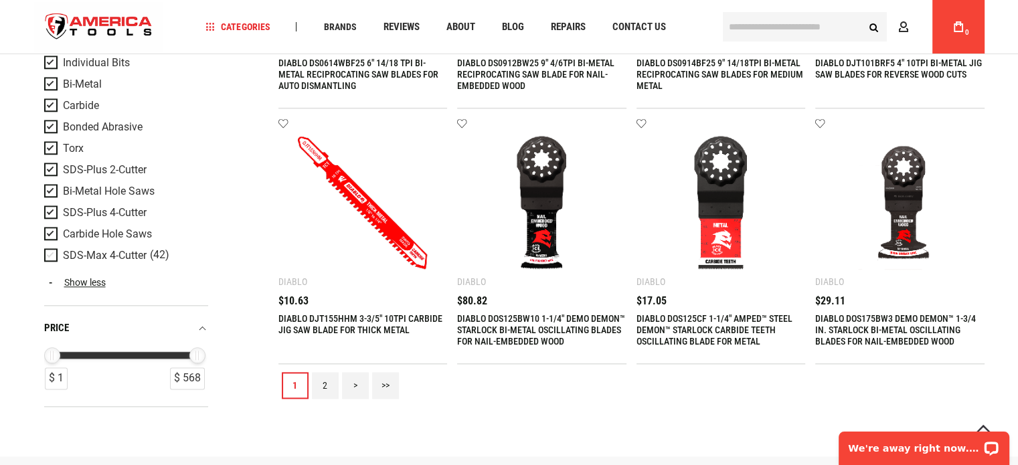
click at [56, 254] on span "Product Filters" at bounding box center [53, 255] width 19 height 15
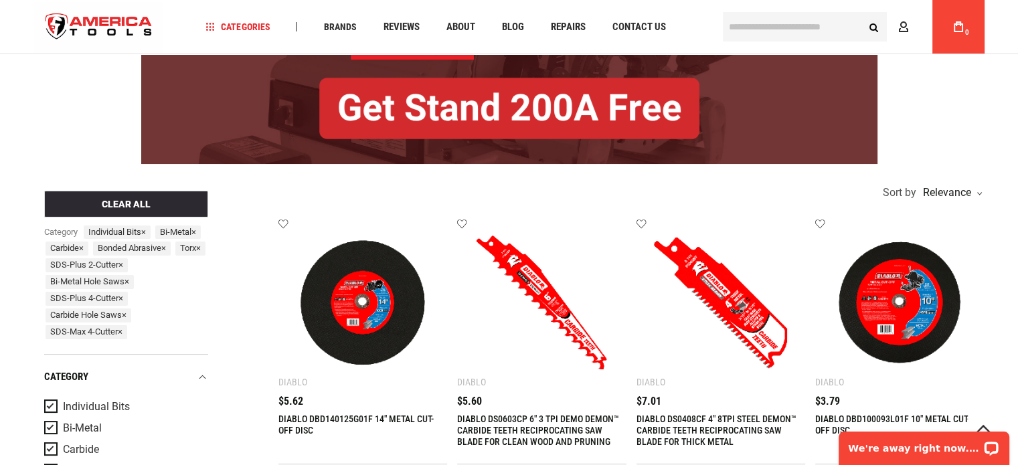
scroll to position [0, 0]
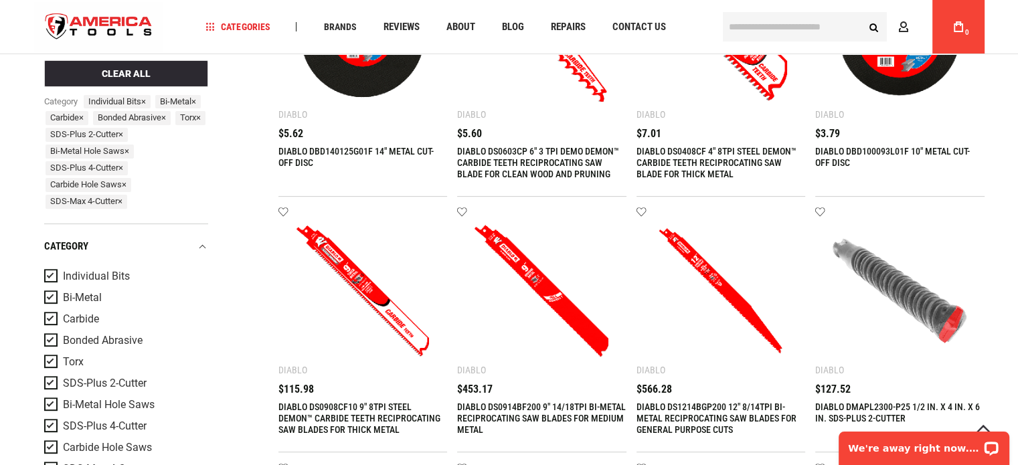
click at [339, 157] on div "DIABLO DBD140125G01F 14" METAL CUT-OFF DISC" at bounding box center [362, 162] width 169 height 33
click at [341, 148] on link "DIABLO DBD140125G01F 14" METAL CUT-OFF DISC" at bounding box center [355, 157] width 155 height 22
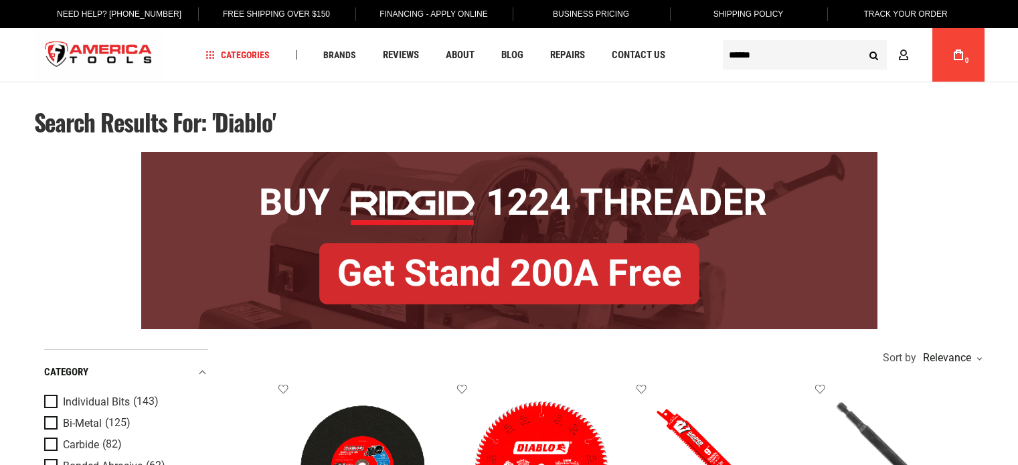
type input "**********"
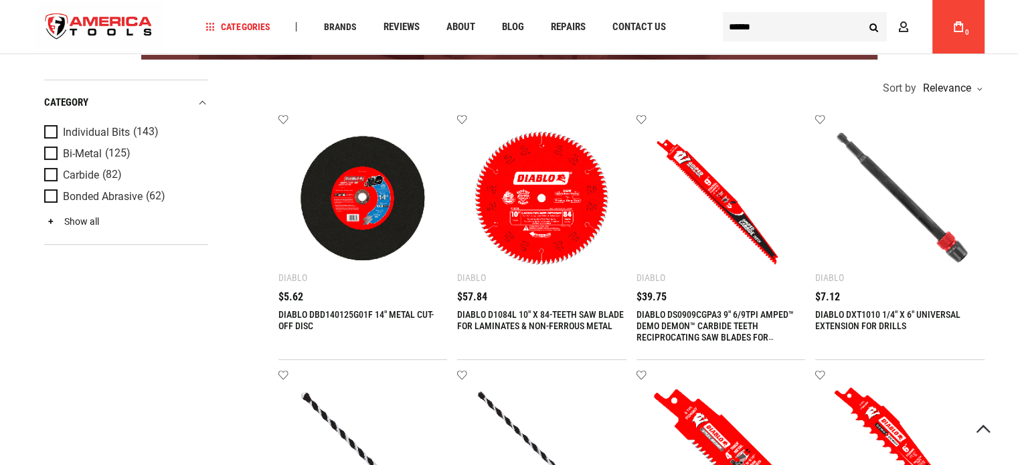
click at [88, 224] on link "Show all" at bounding box center [71, 221] width 55 height 11
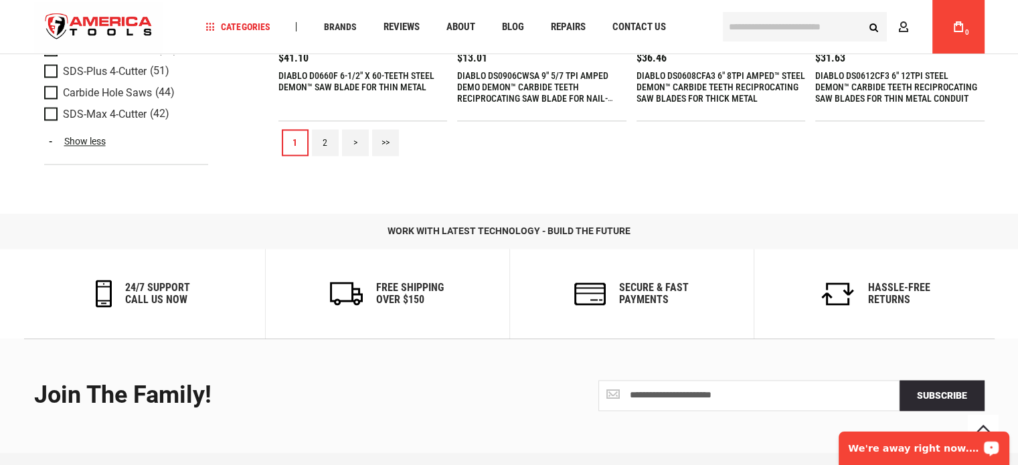
scroll to position [1636, 0]
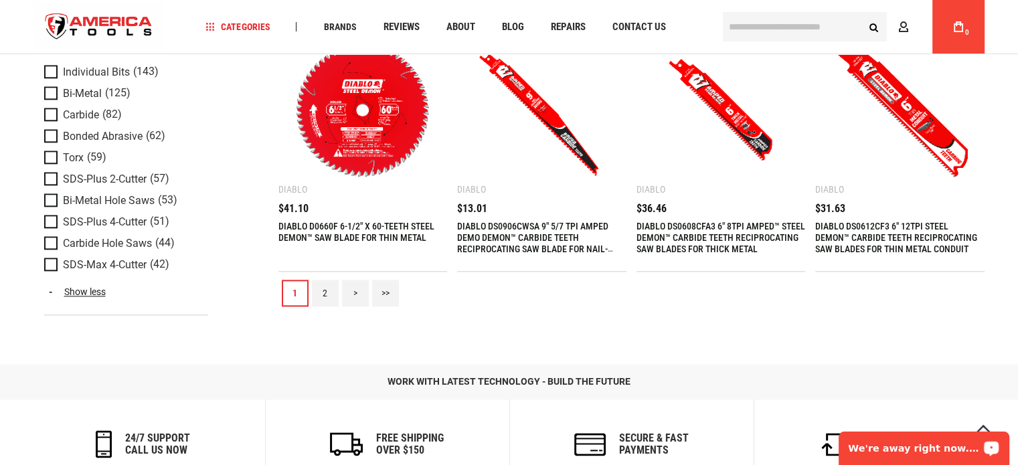
click at [582, 204] on div "$13.01" at bounding box center [541, 209] width 169 height 11
click at [558, 246] on link "DIABLO DS0906CWSA 9" 5/7 TPI AMPED DEMO DEMON™ CARBIDE TEETH RECIPROCATING SAW …" at bounding box center [535, 243] width 156 height 45
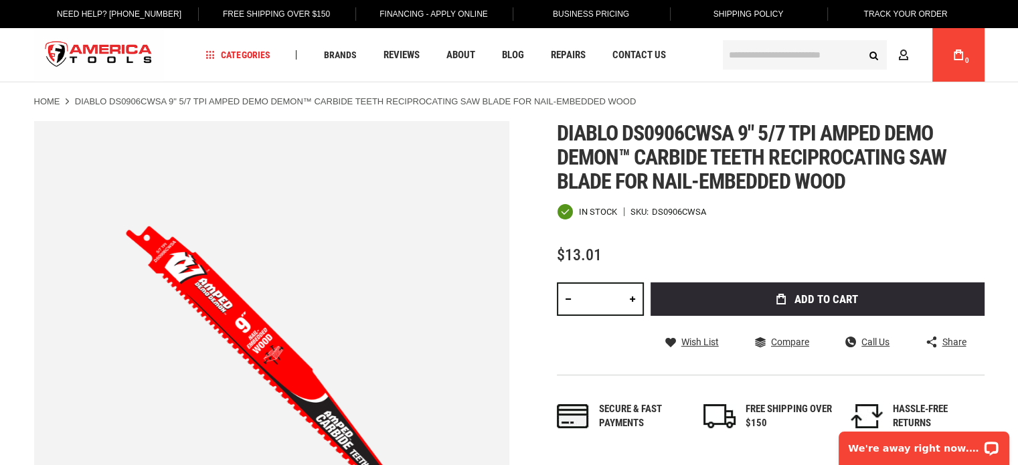
type input "**********"
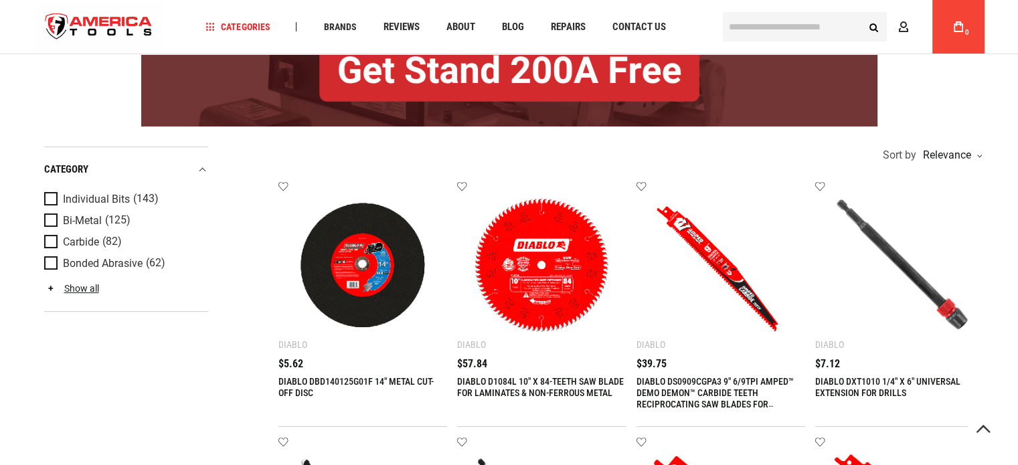
scroll to position [335, 0]
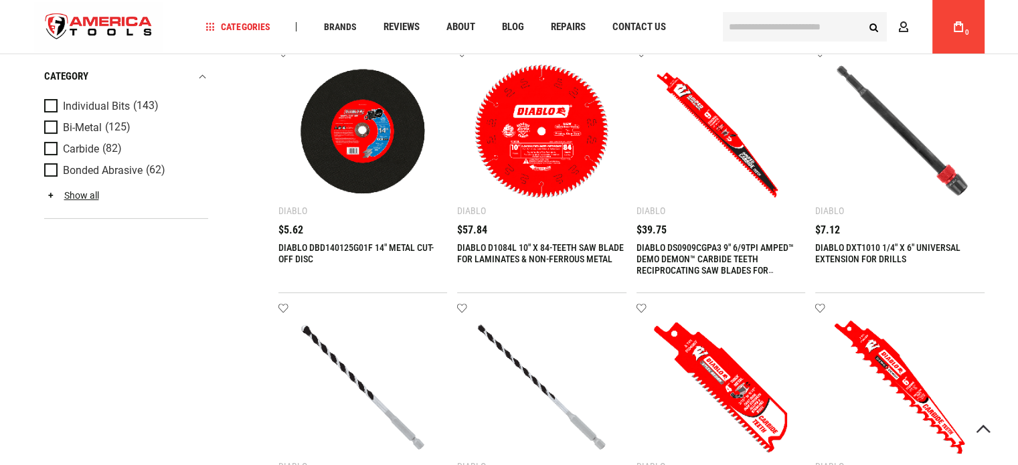
type input "**********"
click at [519, 248] on link "DIABLO D1084L 10" X 84-TEETH SAW BLADE FOR LAMINATES & NON-FERROUS METAL" at bounding box center [540, 253] width 167 height 22
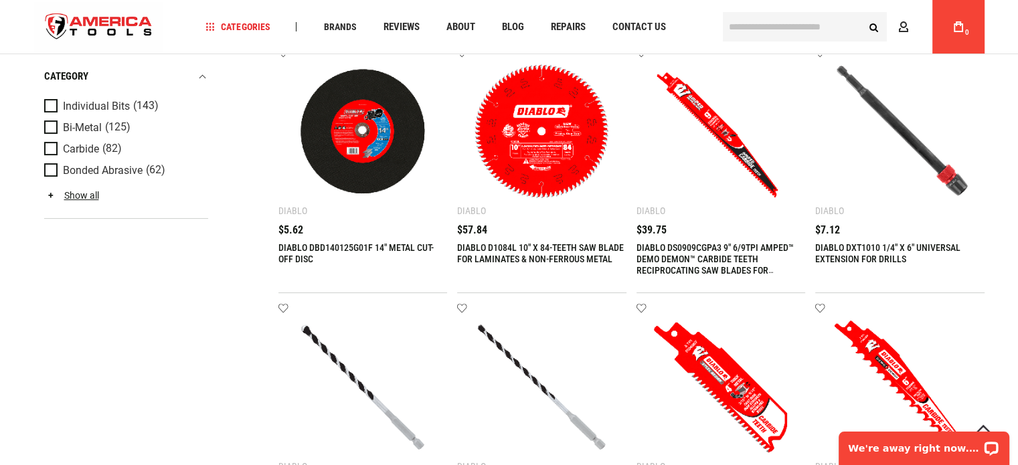
scroll to position [0, 0]
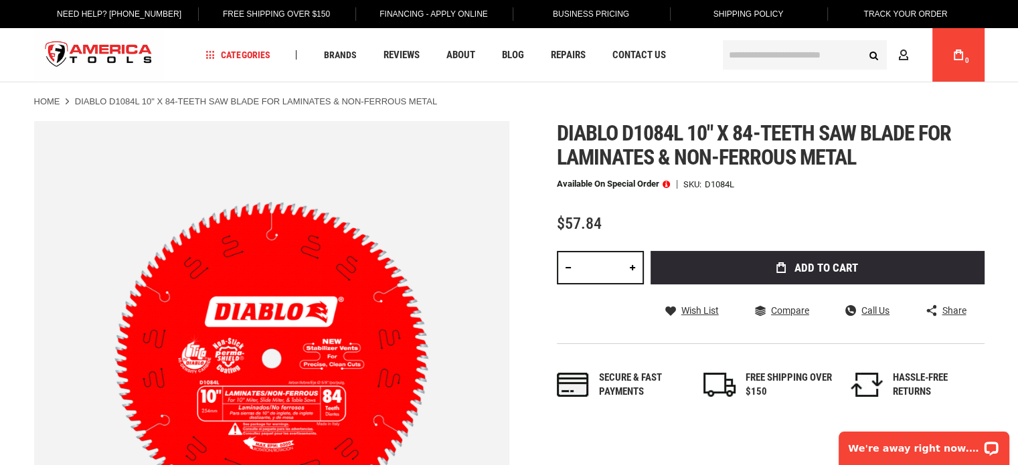
type input "**********"
click at [760, 135] on span "Diablo d1084l 10" x 84-teeth saw blade for laminates & non-ferrous metal" at bounding box center [754, 145] width 395 height 50
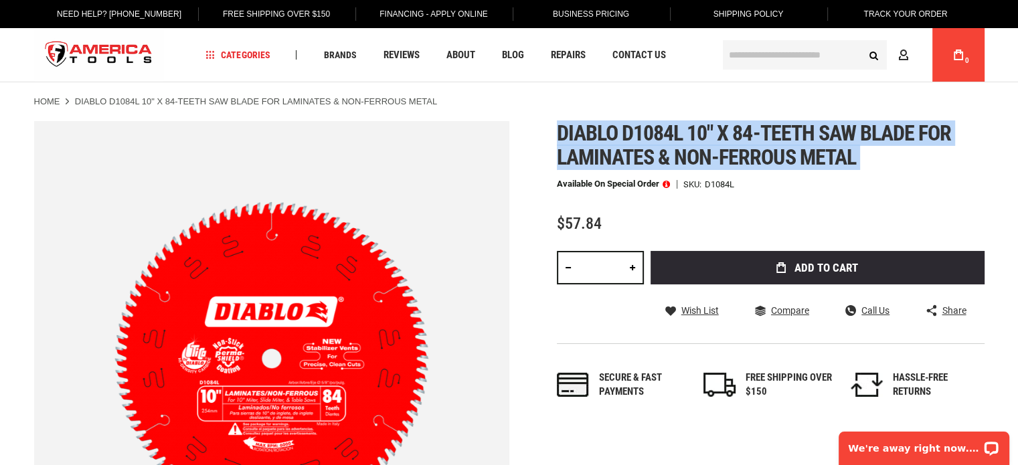
click at [760, 135] on span "Diablo d1084l 10" x 84-teeth saw blade for laminates & non-ferrous metal" at bounding box center [754, 145] width 395 height 50
copy div "Diablo d1084l 10" x 84-teeth saw blade for laminates & non-ferrous metal"
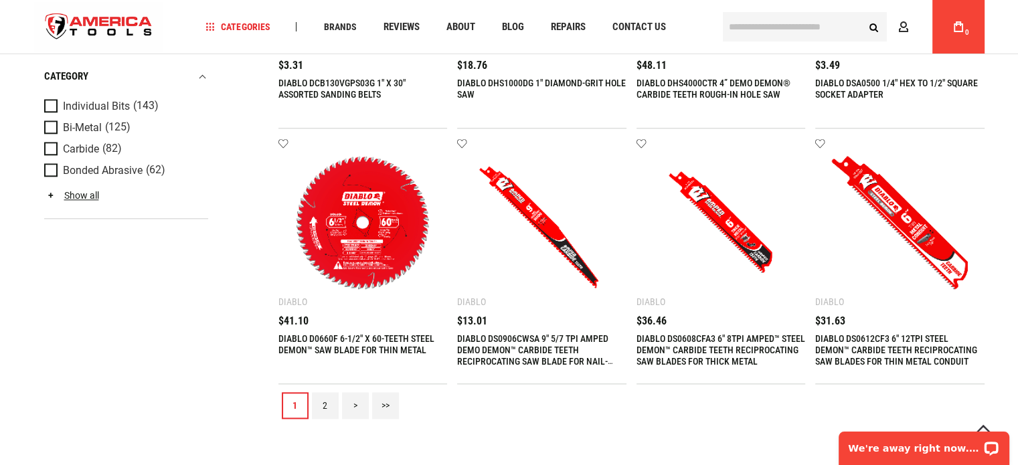
scroll to position [1607, 0]
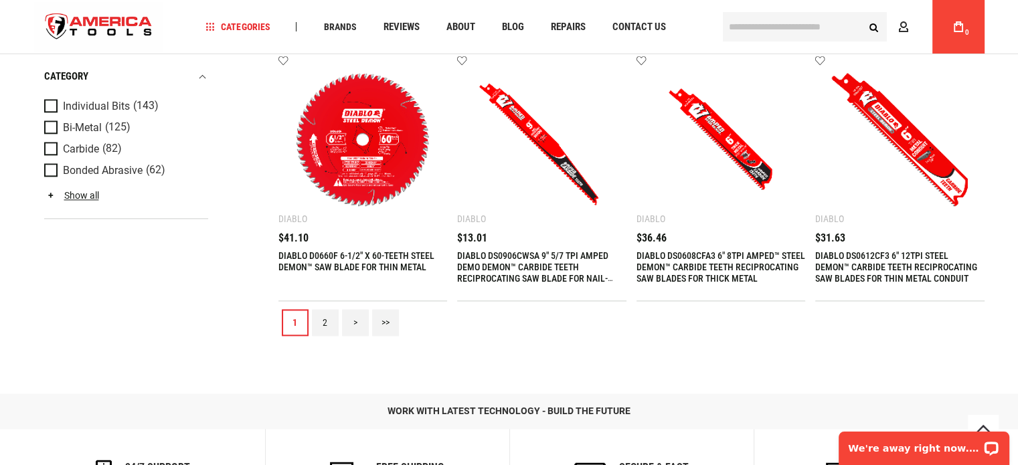
type input "**********"
click at [396, 270] on link "DIABLO D0660F 6-1/2" X 60-TEETH STEEL DEMON™ SAW BLADE FOR THIN METAL" at bounding box center [356, 261] width 156 height 22
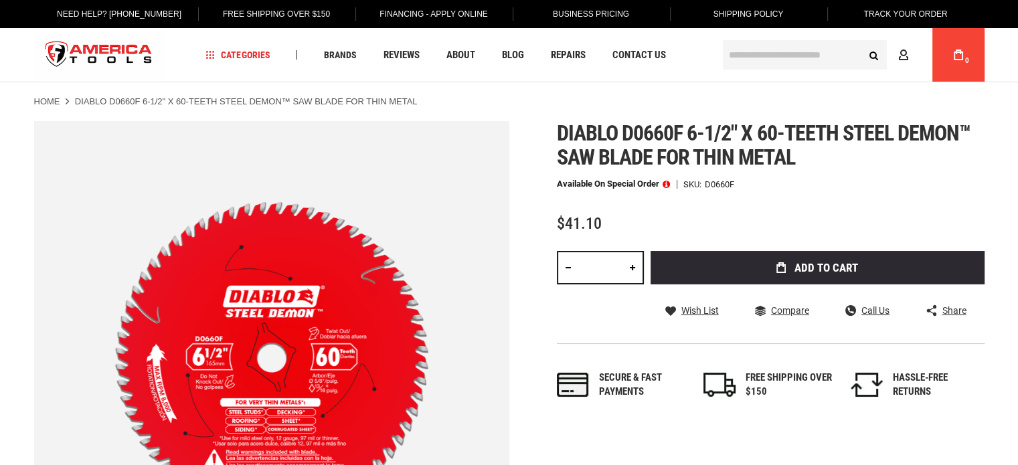
type input "**********"
click at [707, 163] on span "Diablo d0660f 6-1/2" x 60-teeth steel demon™ saw blade for thin metal" at bounding box center [764, 145] width 414 height 50
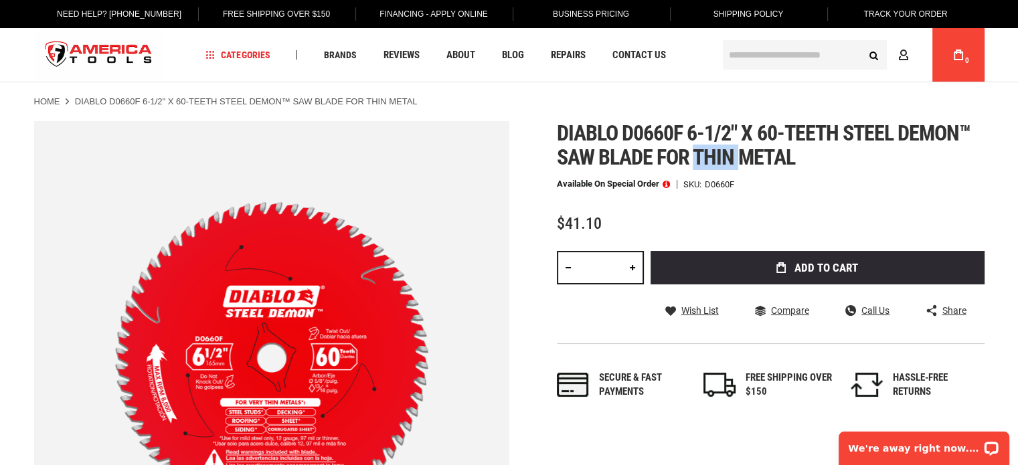
click at [707, 163] on span "Diablo d0660f 6-1/2" x 60-teeth steel demon™ saw blade for thin metal" at bounding box center [764, 145] width 414 height 50
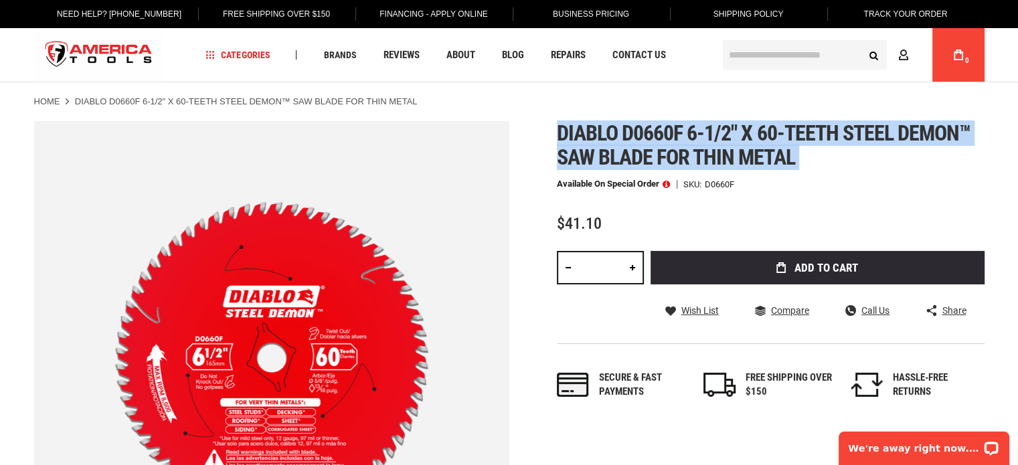
click at [707, 163] on span "Diablo d0660f 6-1/2" x 60-teeth steel demon™ saw blade for thin metal" at bounding box center [764, 145] width 414 height 50
copy div "Diablo d0660f 6-1/2" x 60-teeth steel demon™ saw blade for thin metal"
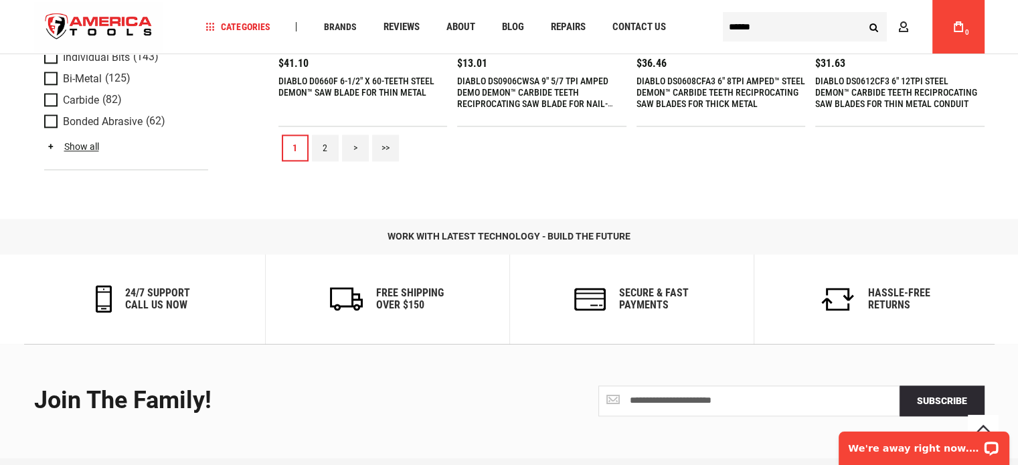
scroll to position [1569, 0]
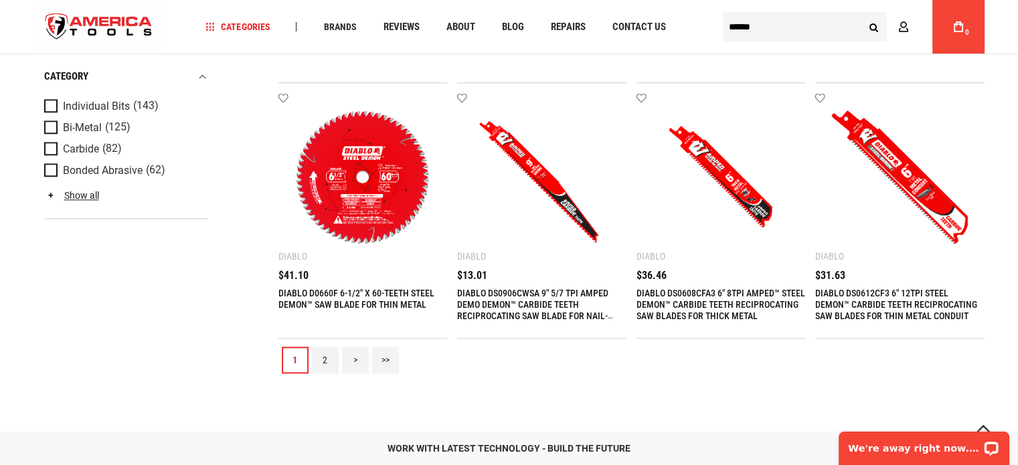
type input "**********"
click at [327, 355] on link "2" at bounding box center [325, 360] width 27 height 27
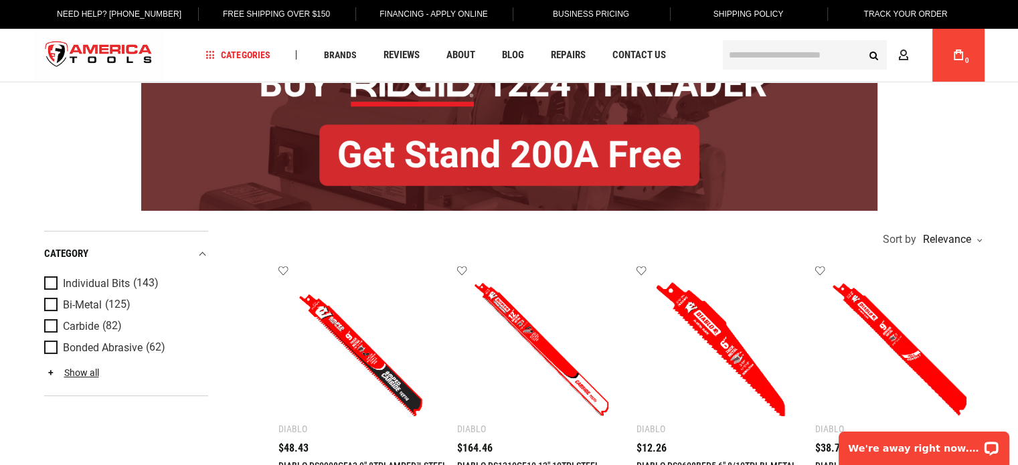
scroll to position [201, 0]
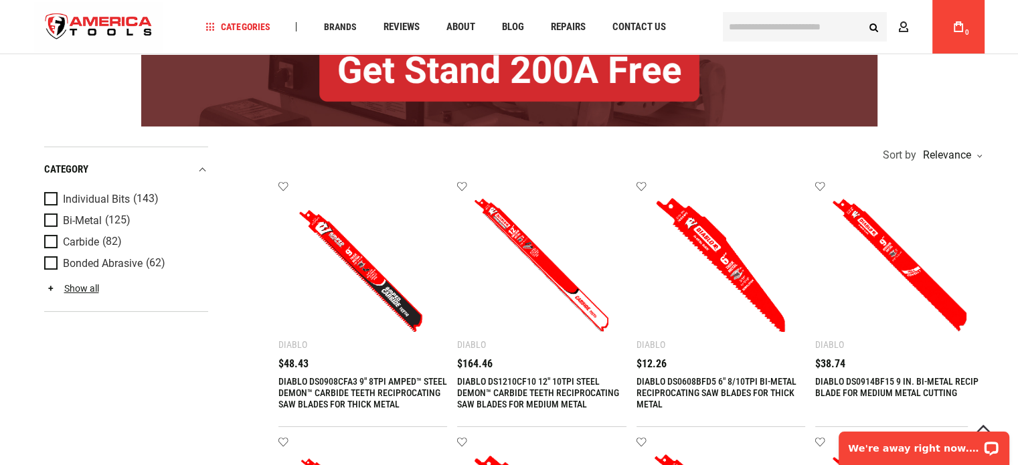
click at [493, 383] on link "DIABLO DS1210CF10 12" 10TPI STEEL DEMON™ CARBIDE TEETH RECIPROCATING SAW BLADES…" at bounding box center [538, 392] width 162 height 33
